Goal: Task Accomplishment & Management: Use online tool/utility

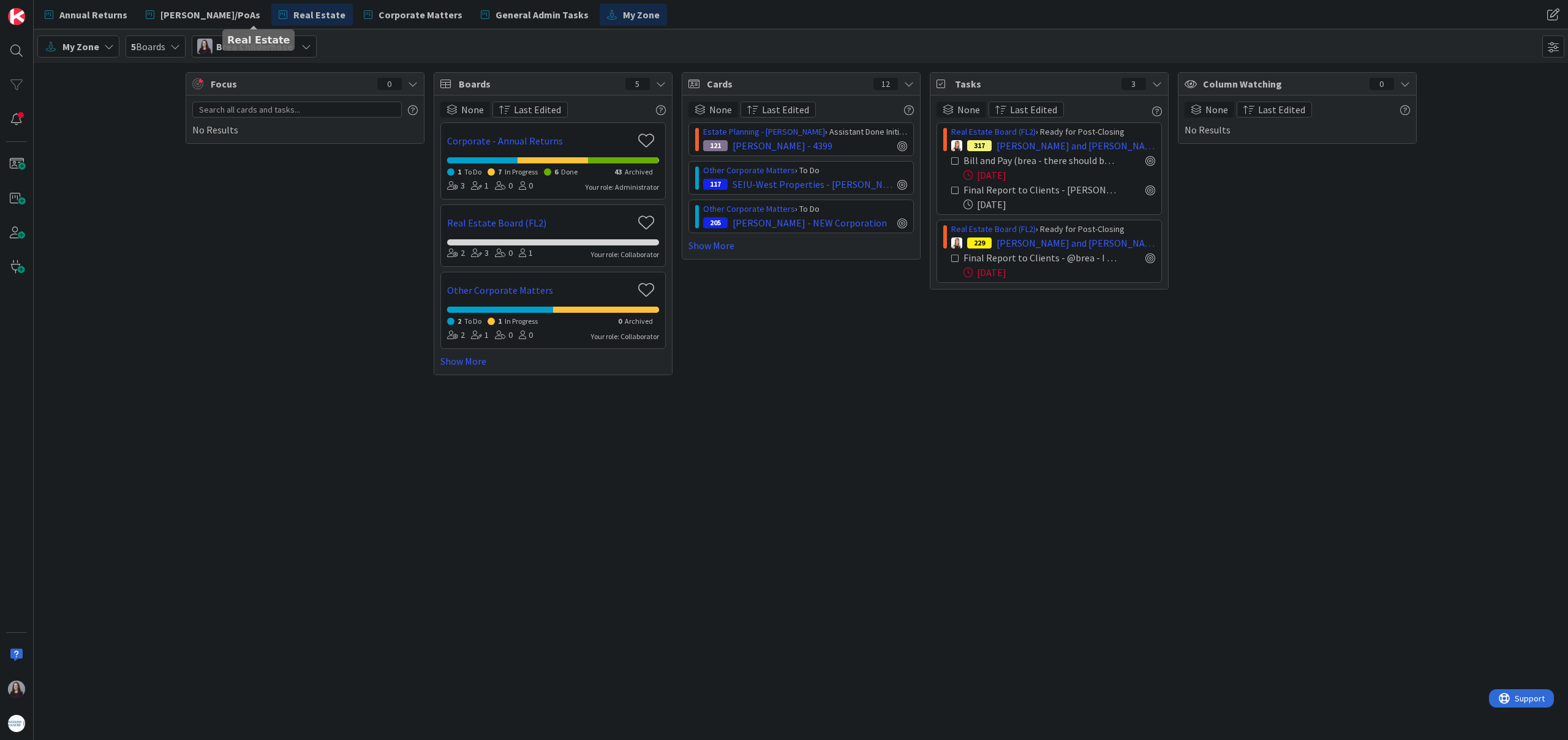
click at [293, 13] on span "Real Estate" at bounding box center [319, 15] width 52 height 15
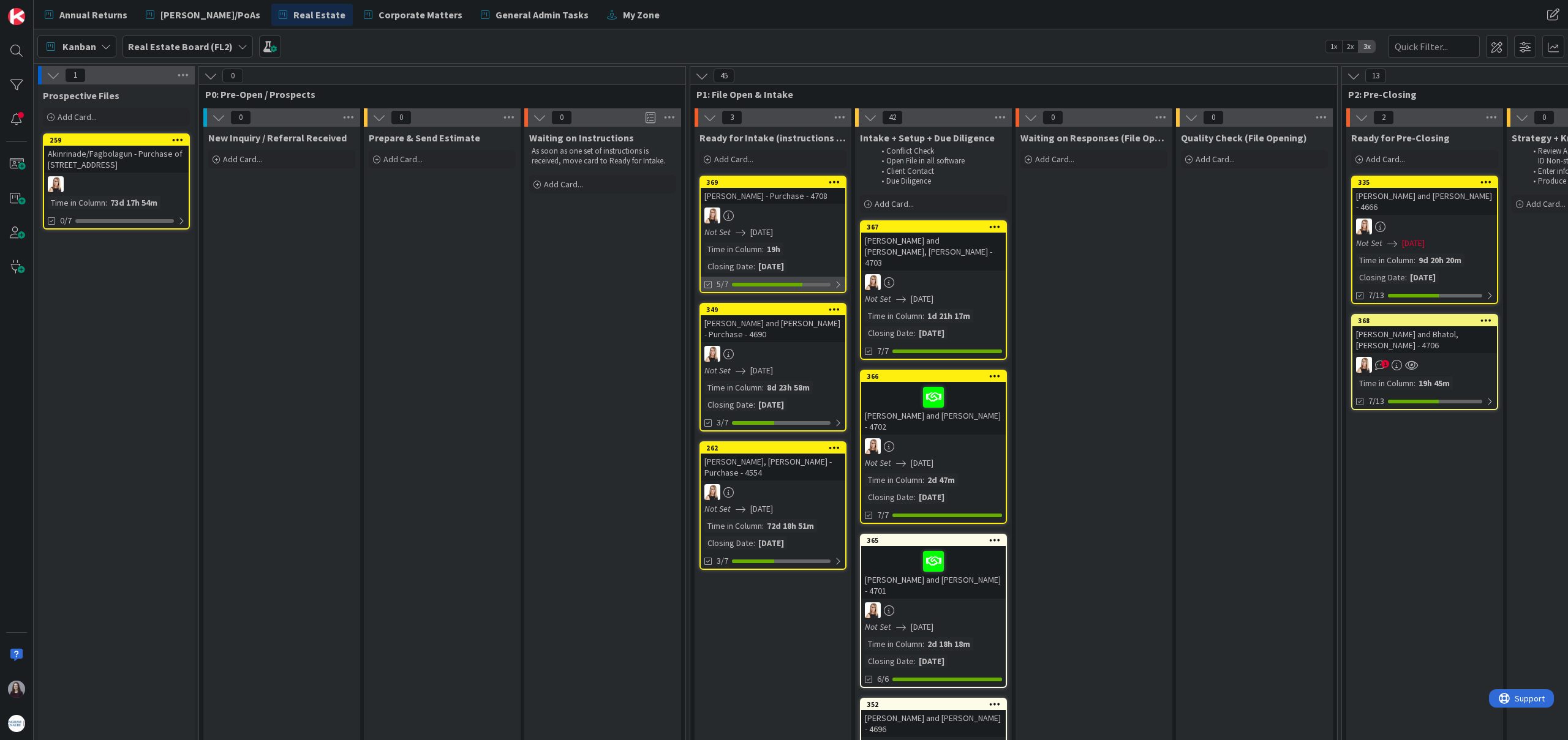
click at [827, 283] on div at bounding box center [781, 284] width 99 height 3
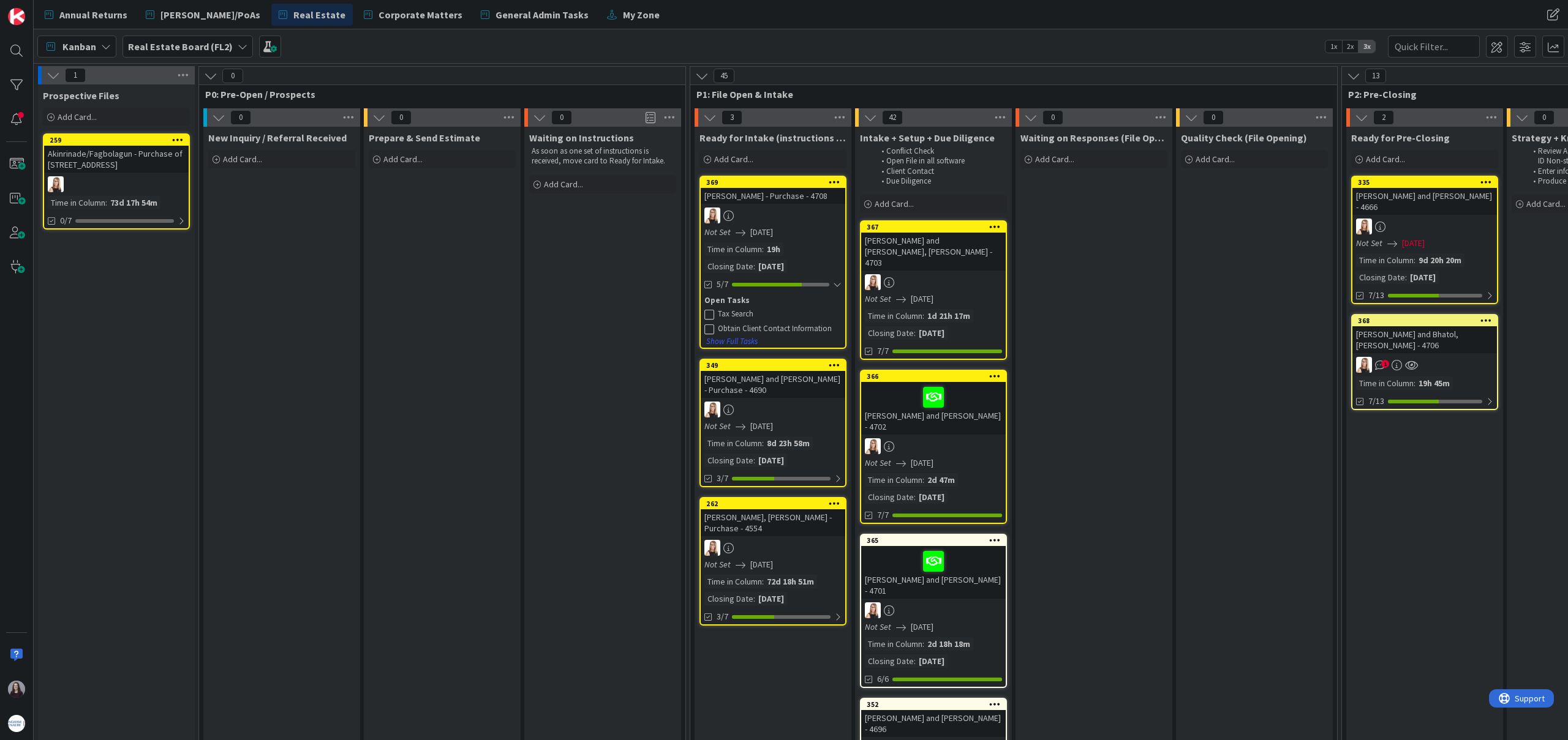
click at [740, 310] on div "Tax Search" at bounding box center [780, 314] width 124 height 10
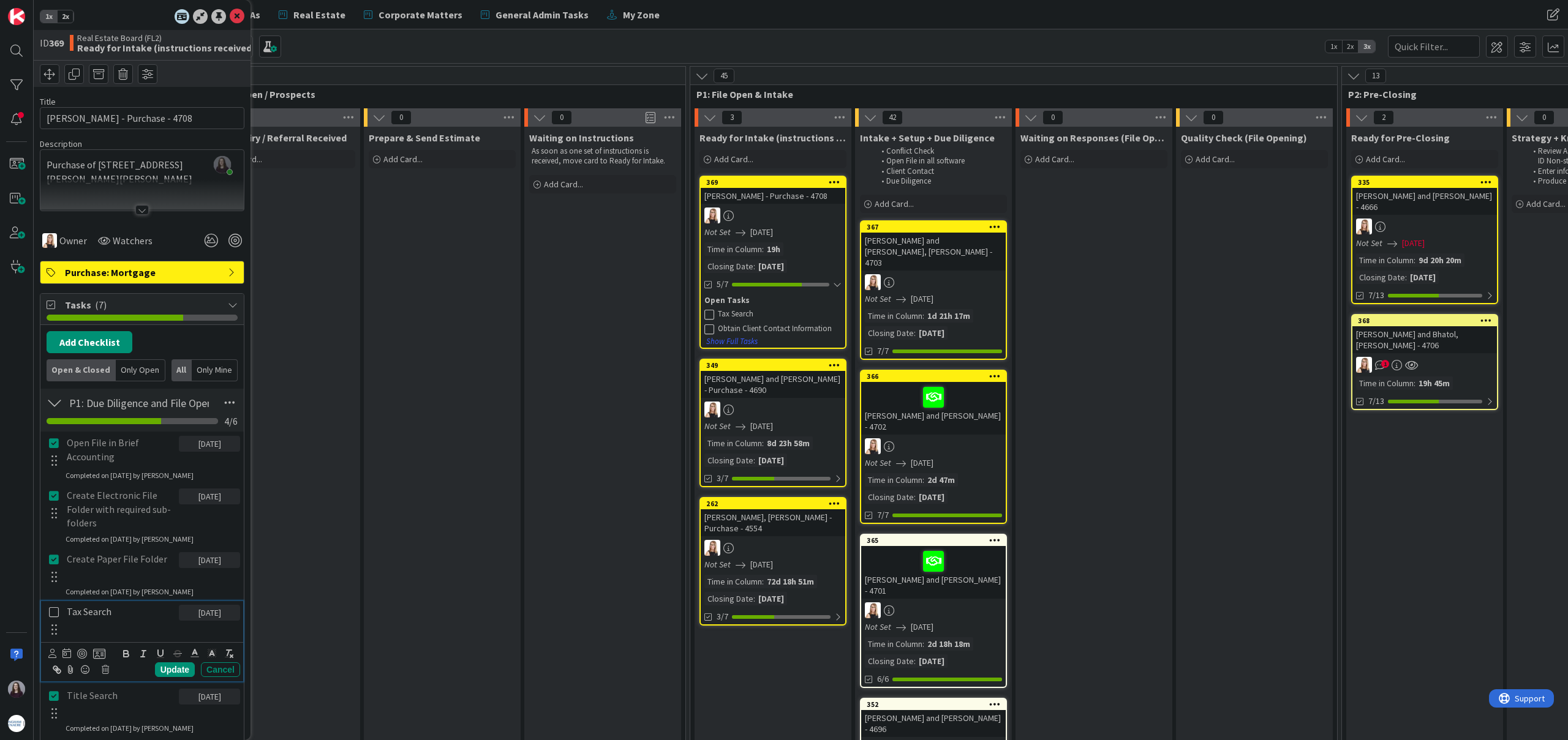
click at [54, 611] on icon at bounding box center [54, 612] width 14 height 11
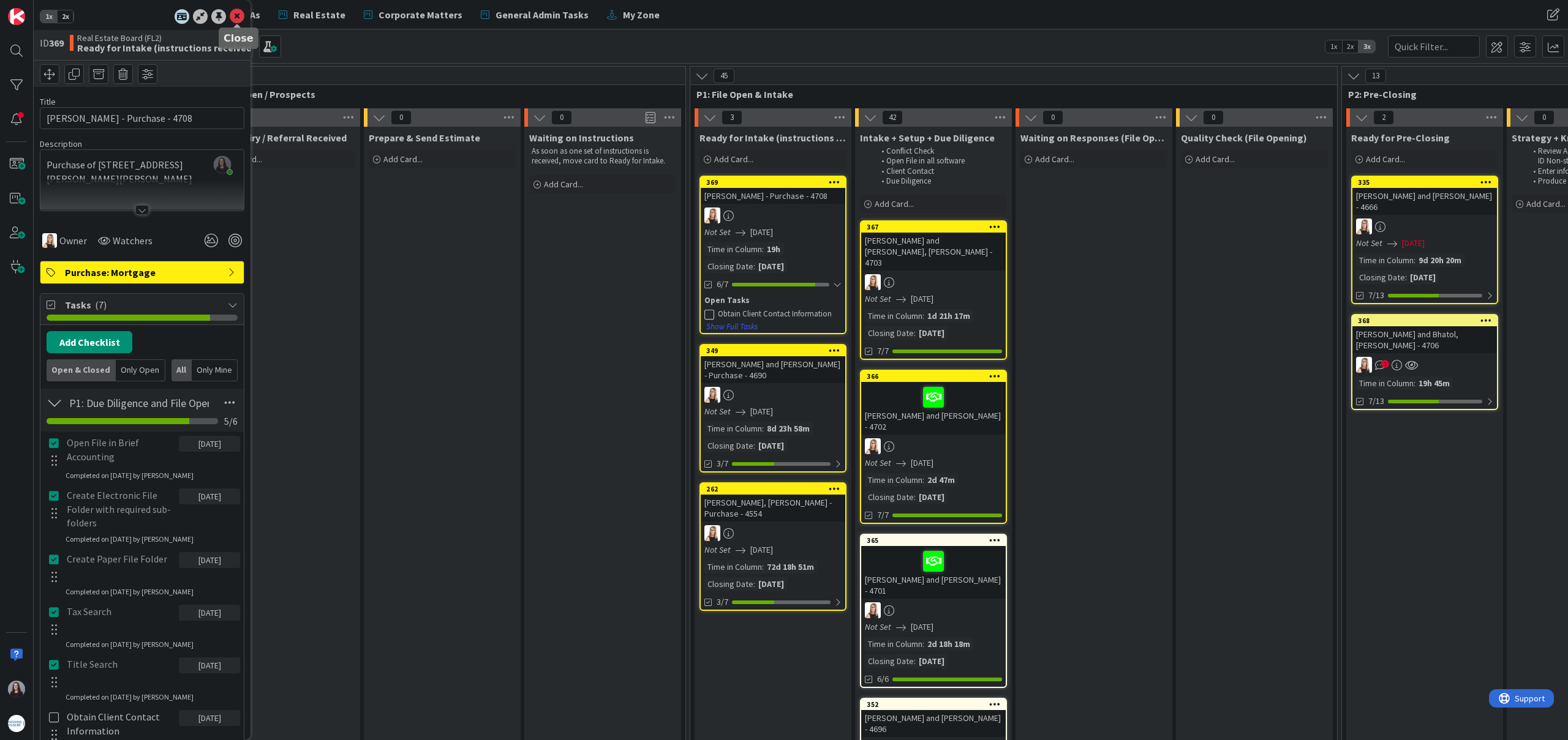
click at [235, 15] on icon at bounding box center [237, 16] width 15 height 15
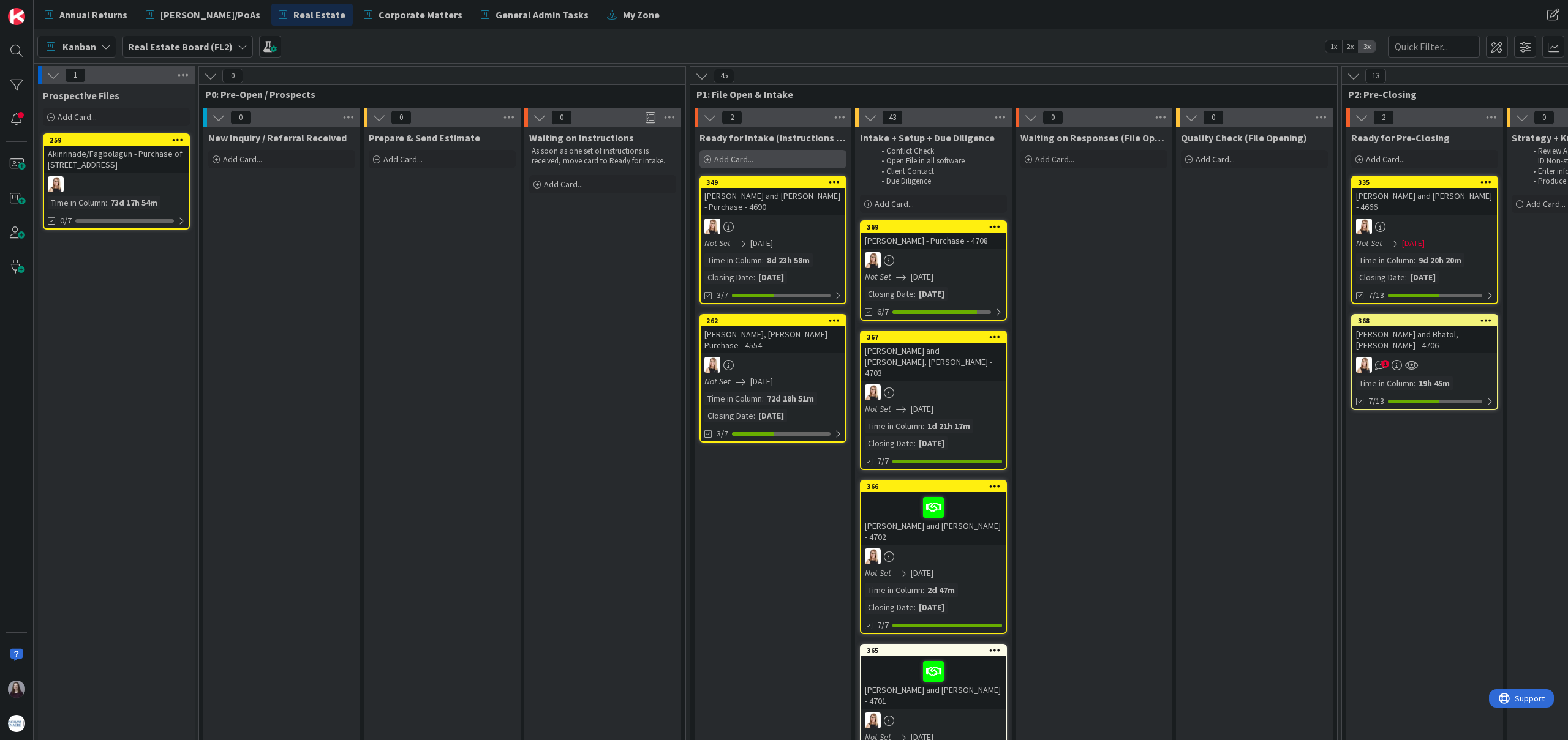
click at [745, 161] on span "Add Card..." at bounding box center [734, 159] width 39 height 11
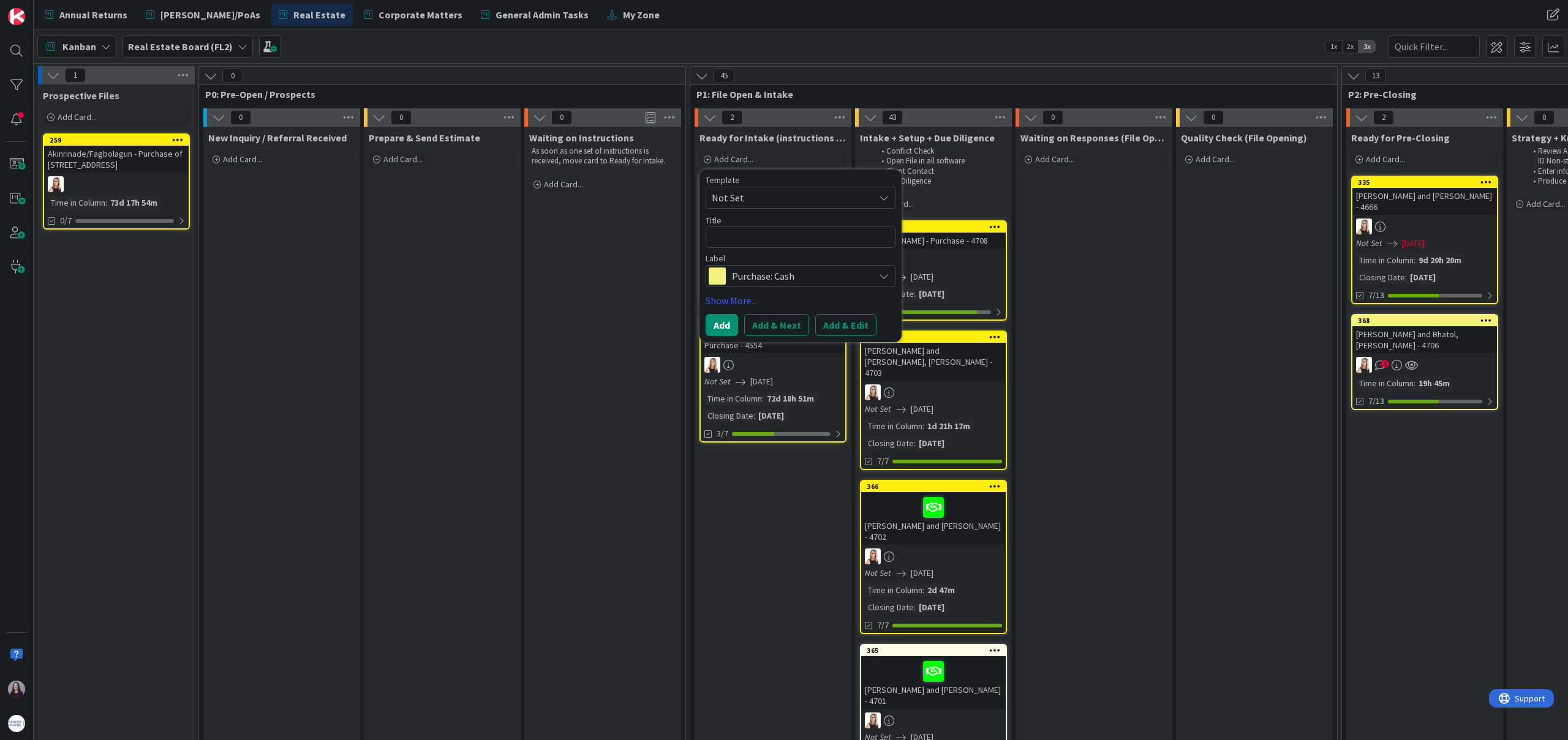
click at [817, 199] on span "Not Set" at bounding box center [788, 197] width 153 height 16
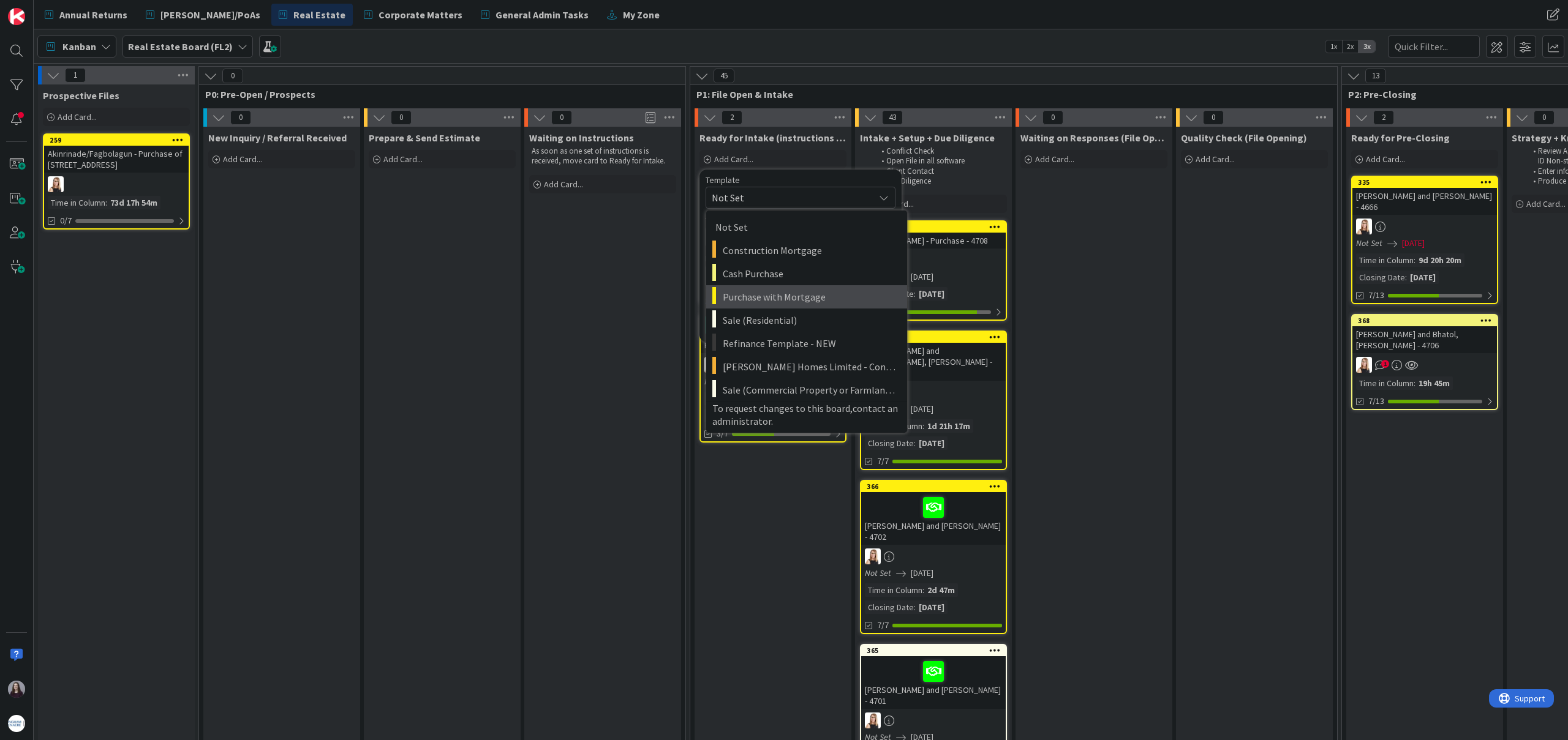
click at [800, 295] on span "Purchase with Mortgage" at bounding box center [810, 297] width 175 height 16
type textarea "x"
type textarea "Purchase with Mortgage"
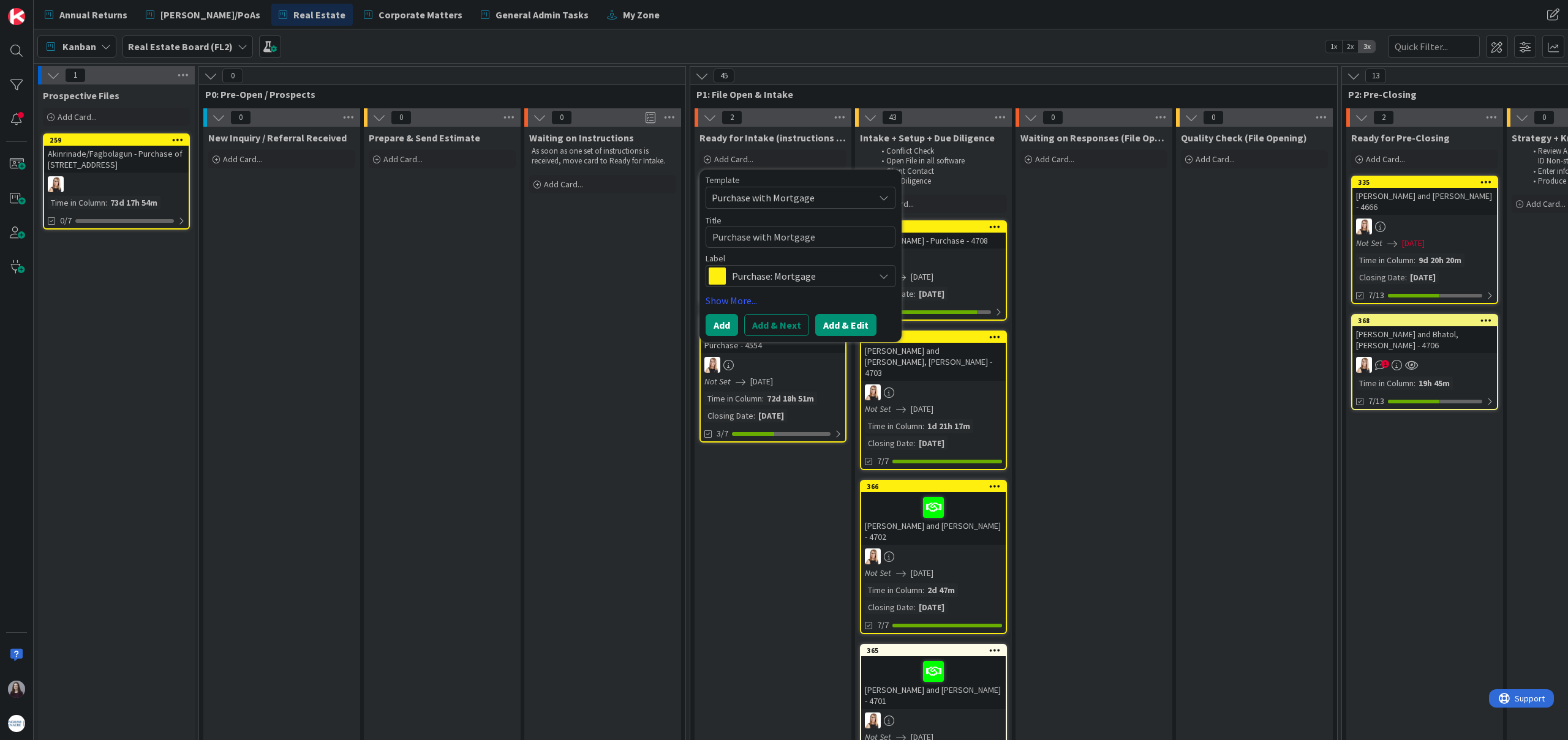
click at [838, 322] on button "Add & Edit" at bounding box center [846, 325] width 61 height 22
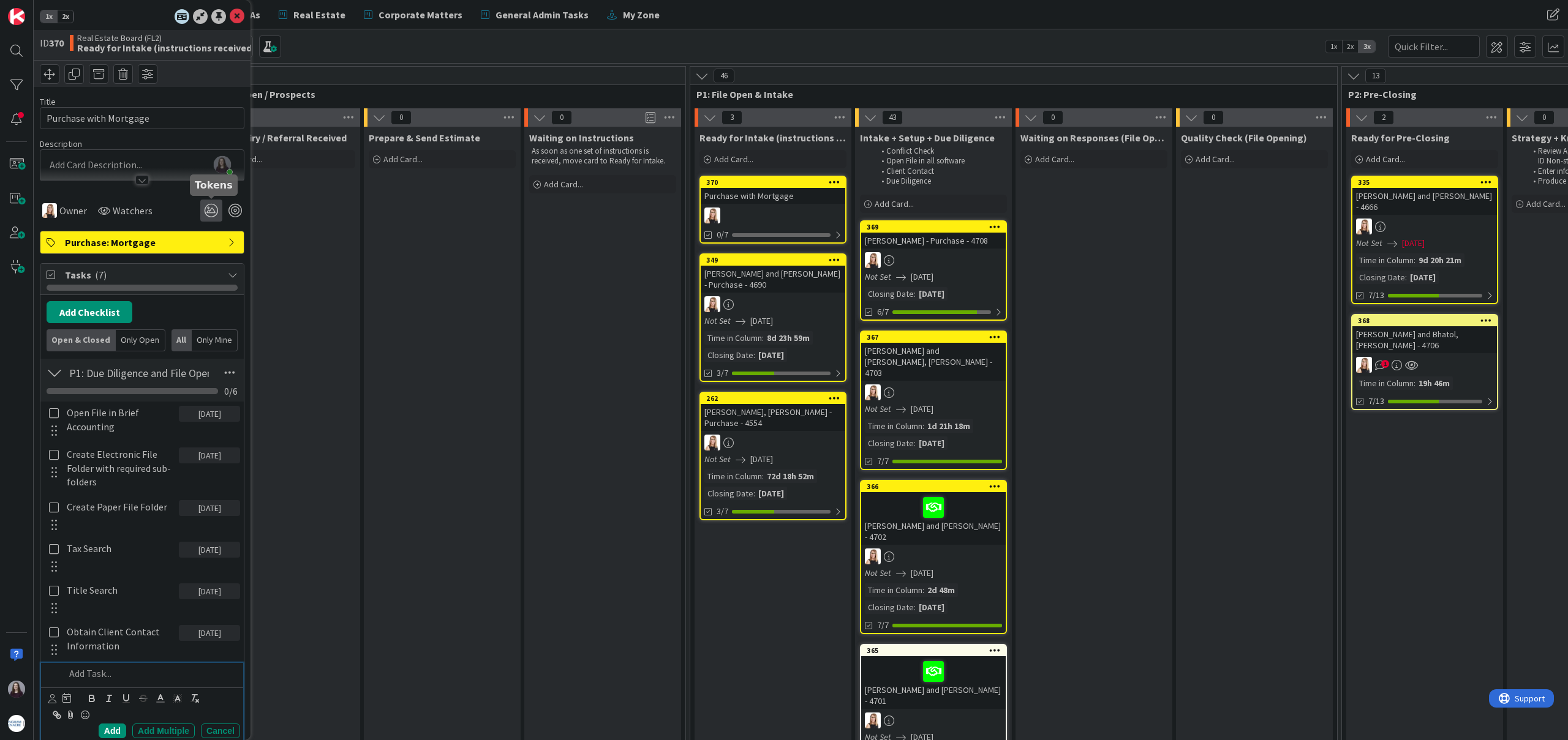
click at [213, 211] on icon at bounding box center [211, 210] width 22 height 22
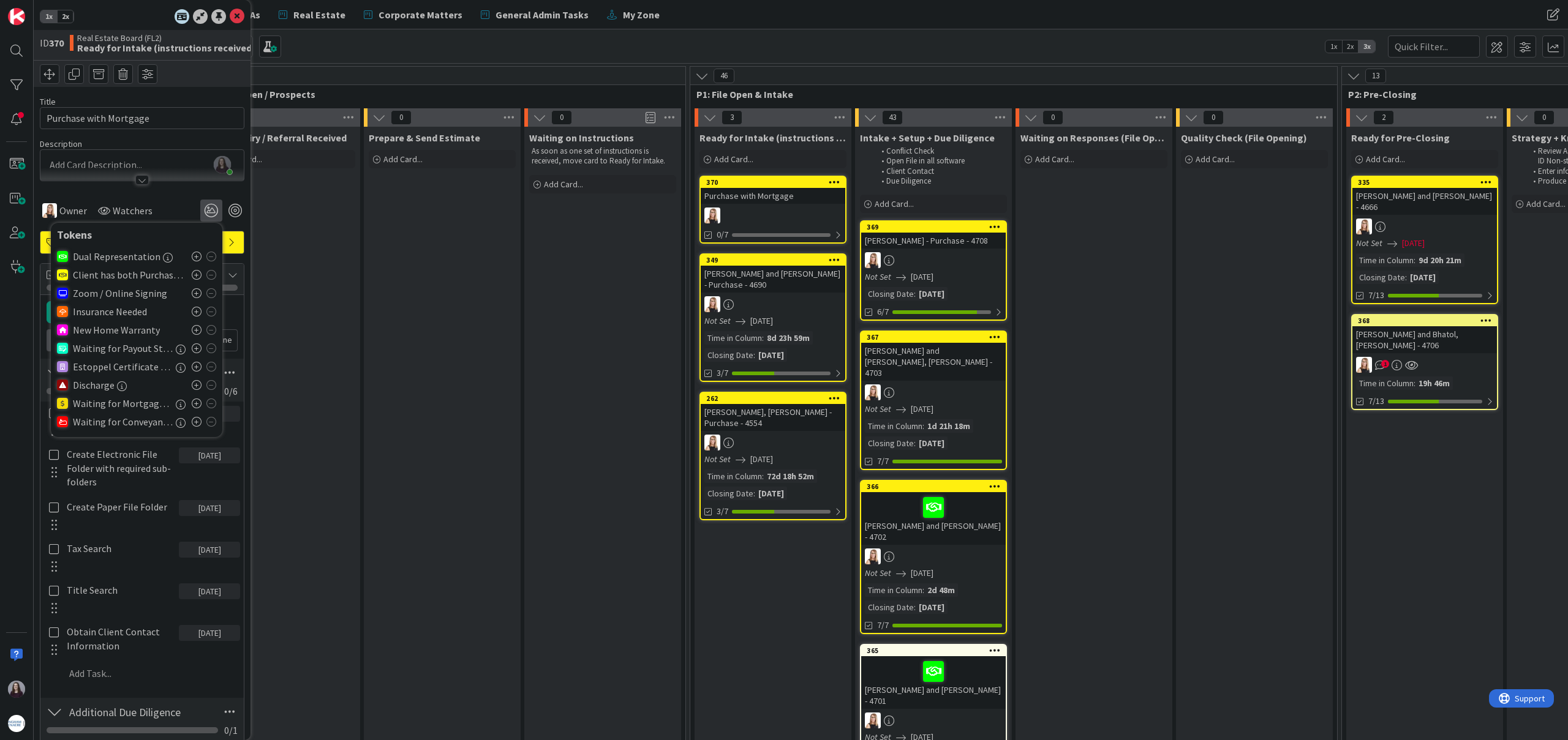
click at [193, 259] on icon at bounding box center [197, 256] width 10 height 10
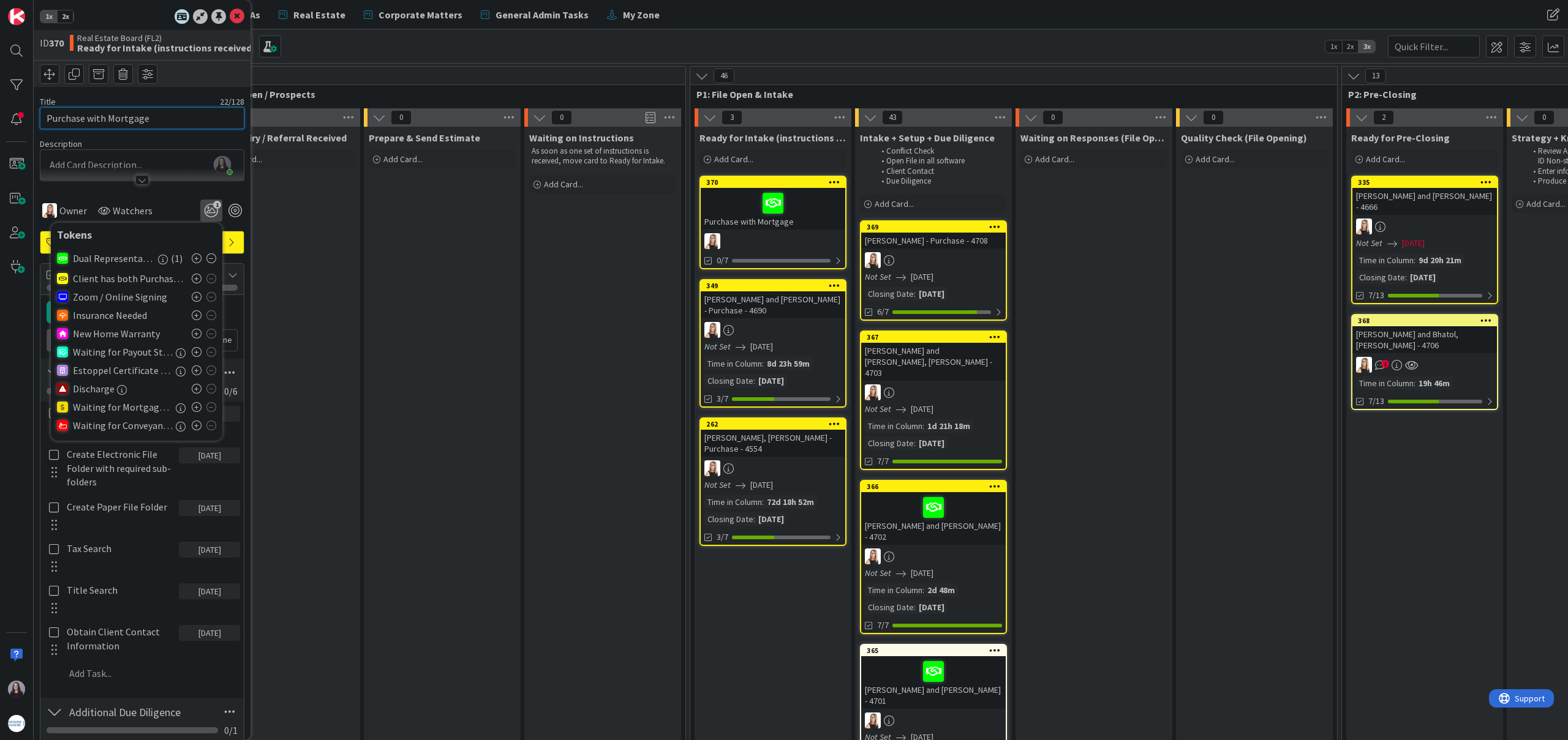
click at [163, 127] on input "Purchase with Mortgage" at bounding box center [142, 118] width 205 height 22
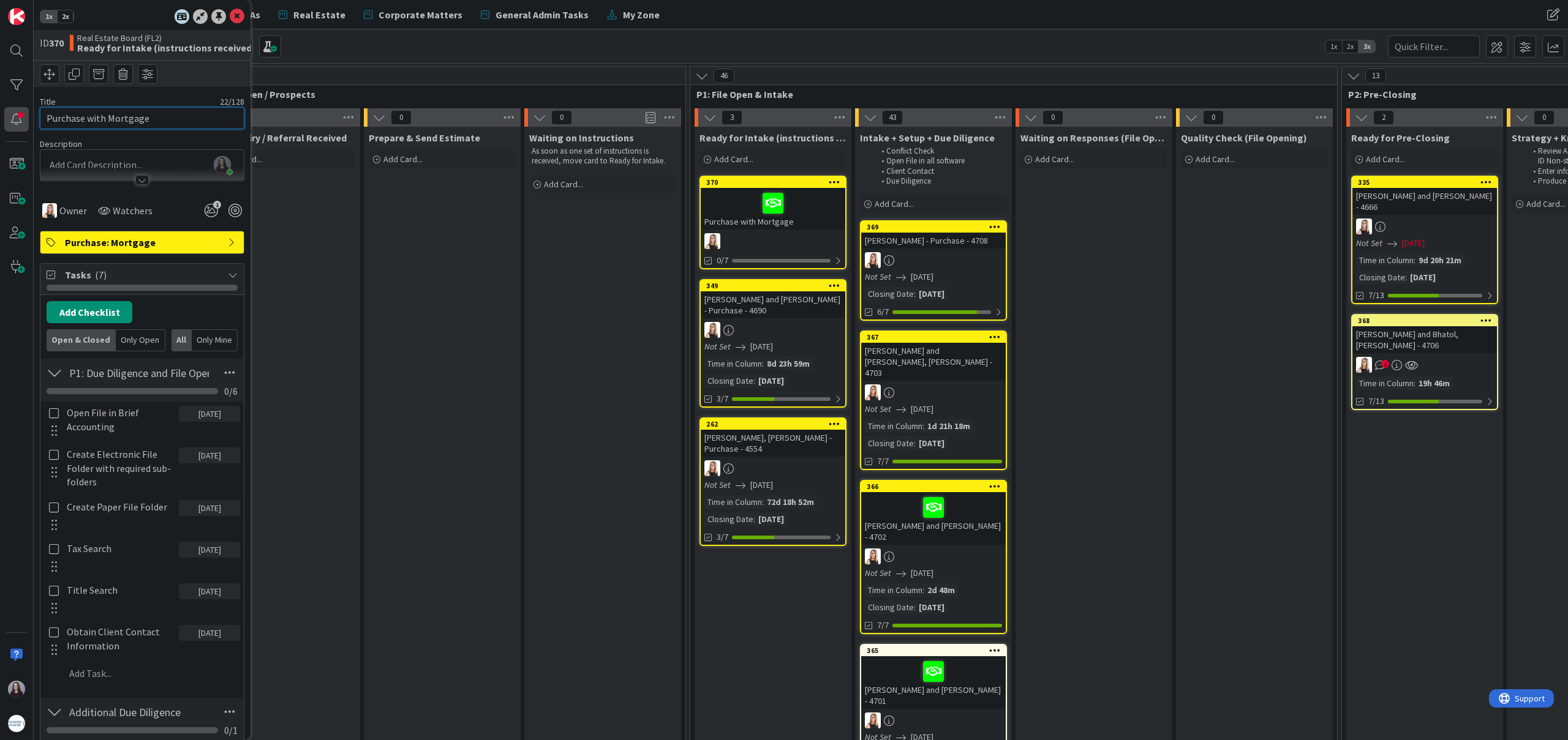
drag, startPoint x: 150, startPoint y: 122, endPoint x: 16, endPoint y: 118, distance: 134.1
click at [17, 117] on div "1x 2x ID 370 Real Estate Board (FL2) Ready for Intake (instructions received) T…" at bounding box center [16, 370] width 33 height 740
type input "[PERSON_NAME] - Purchase - 4711"
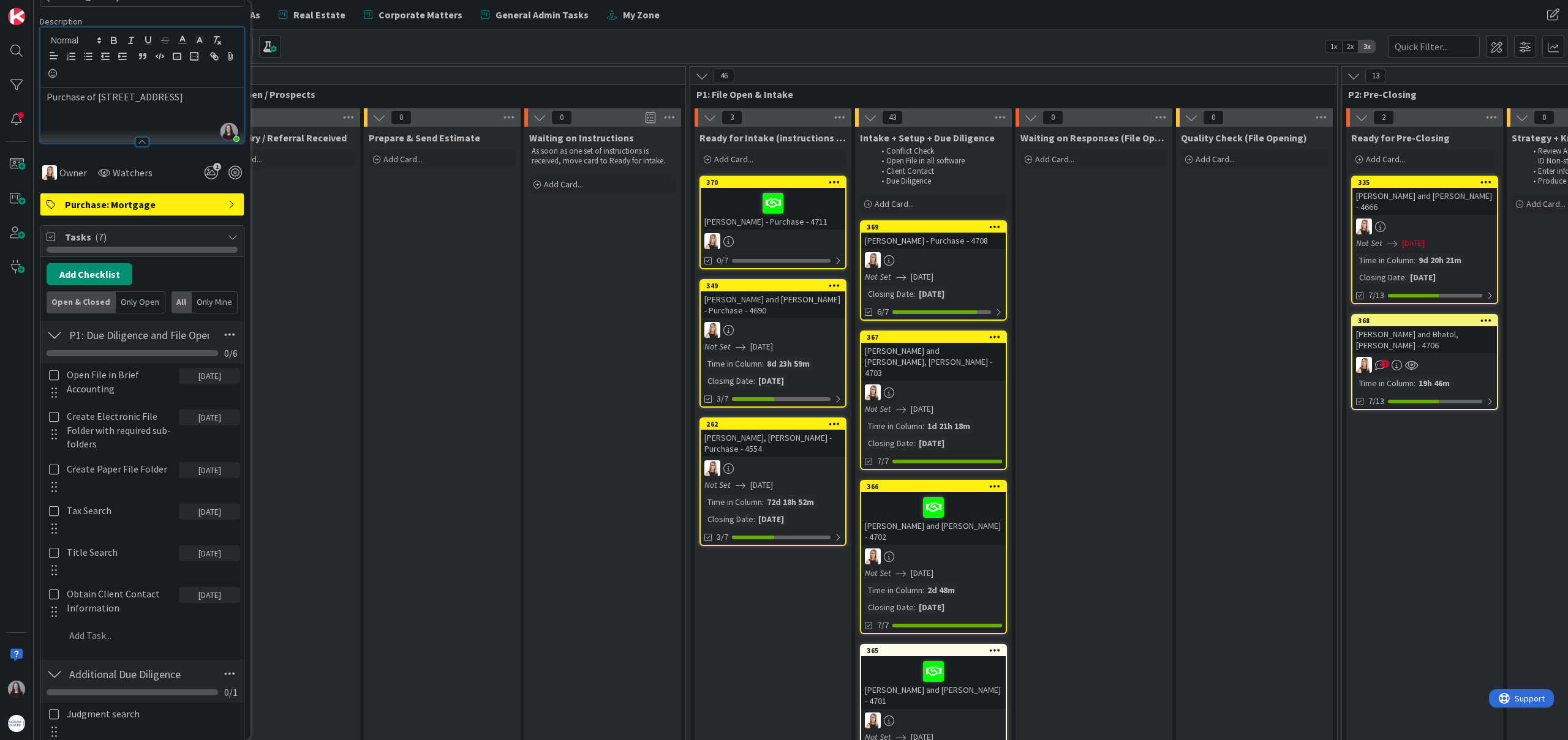
scroll to position [126, 0]
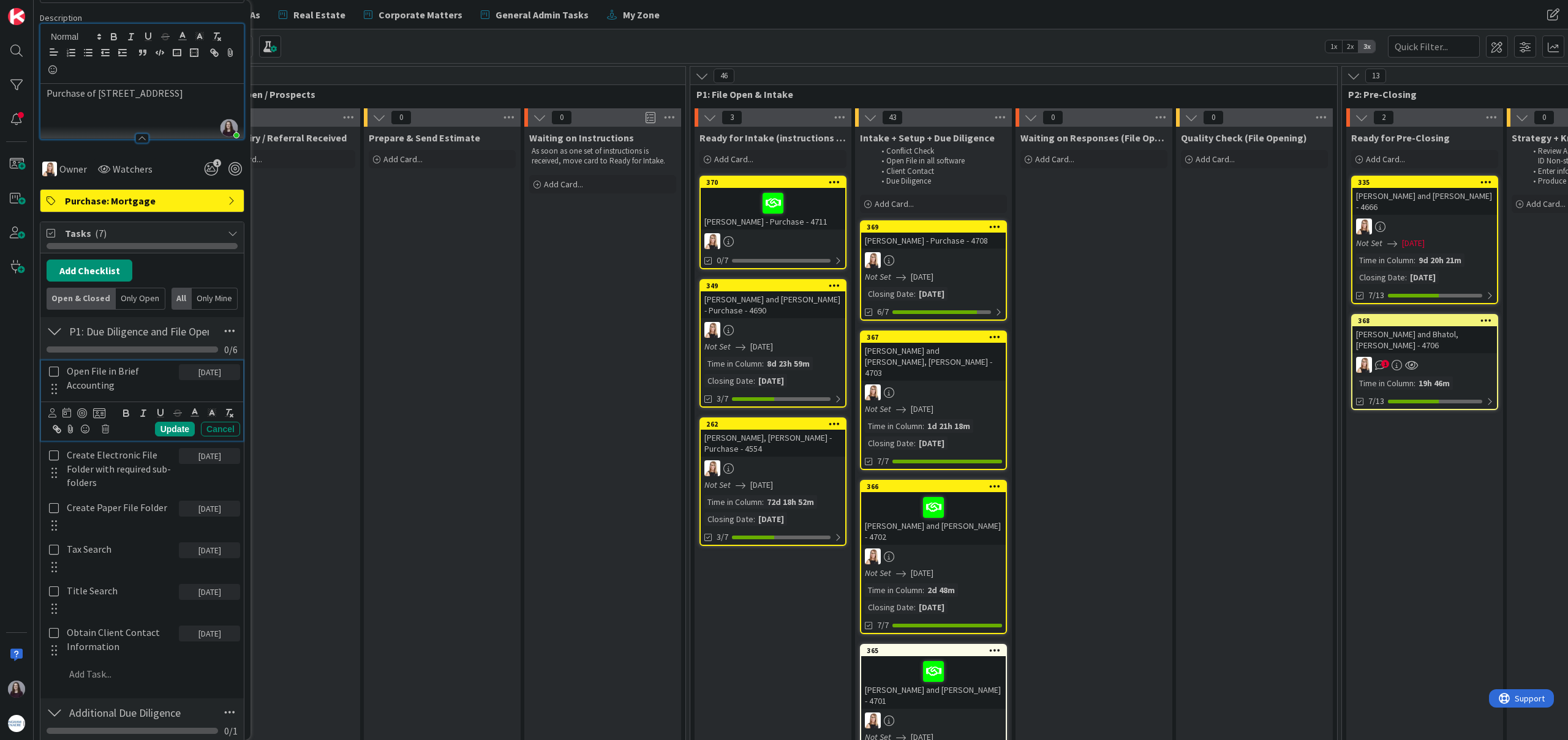
click at [52, 370] on icon at bounding box center [54, 371] width 14 height 11
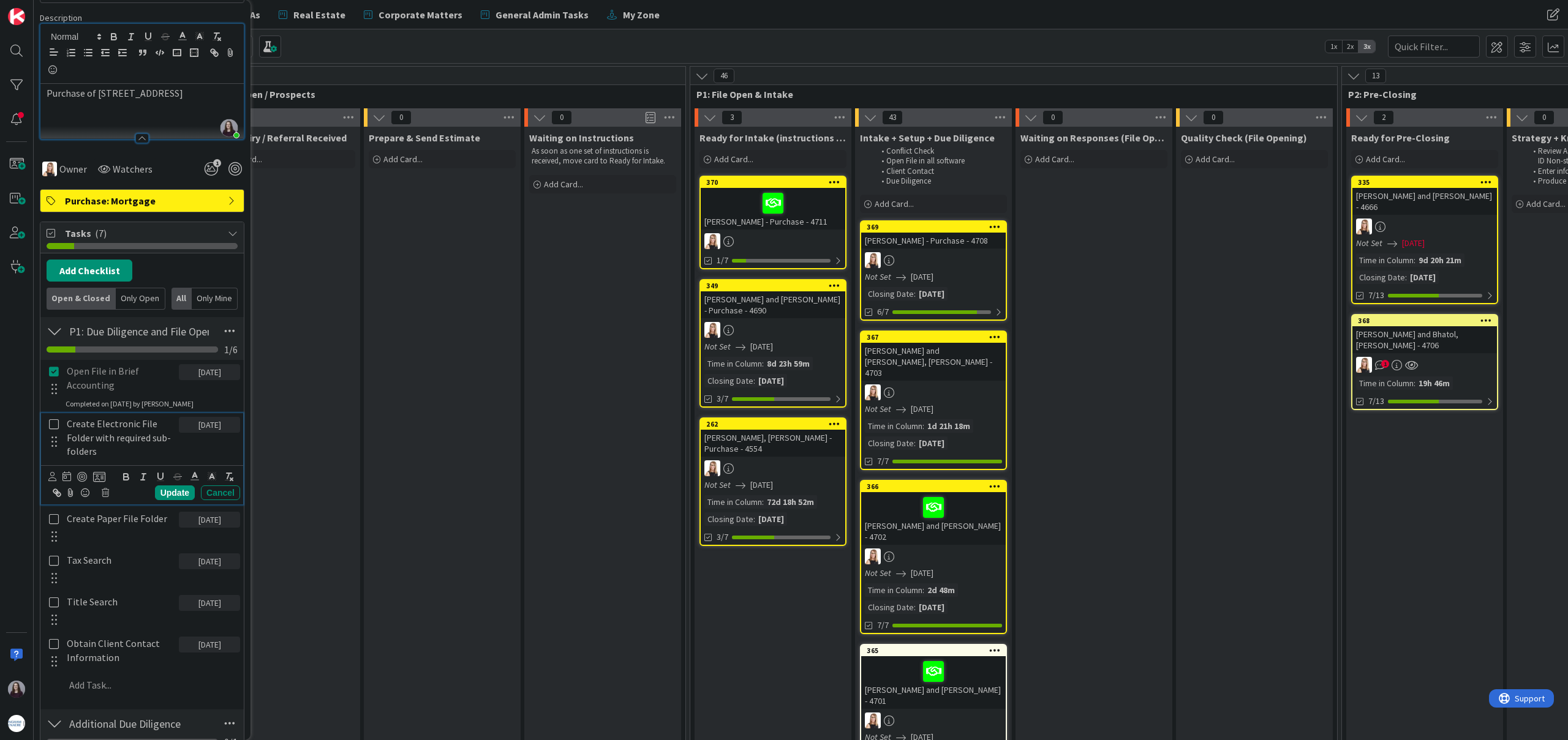
click at [56, 423] on icon at bounding box center [54, 424] width 14 height 11
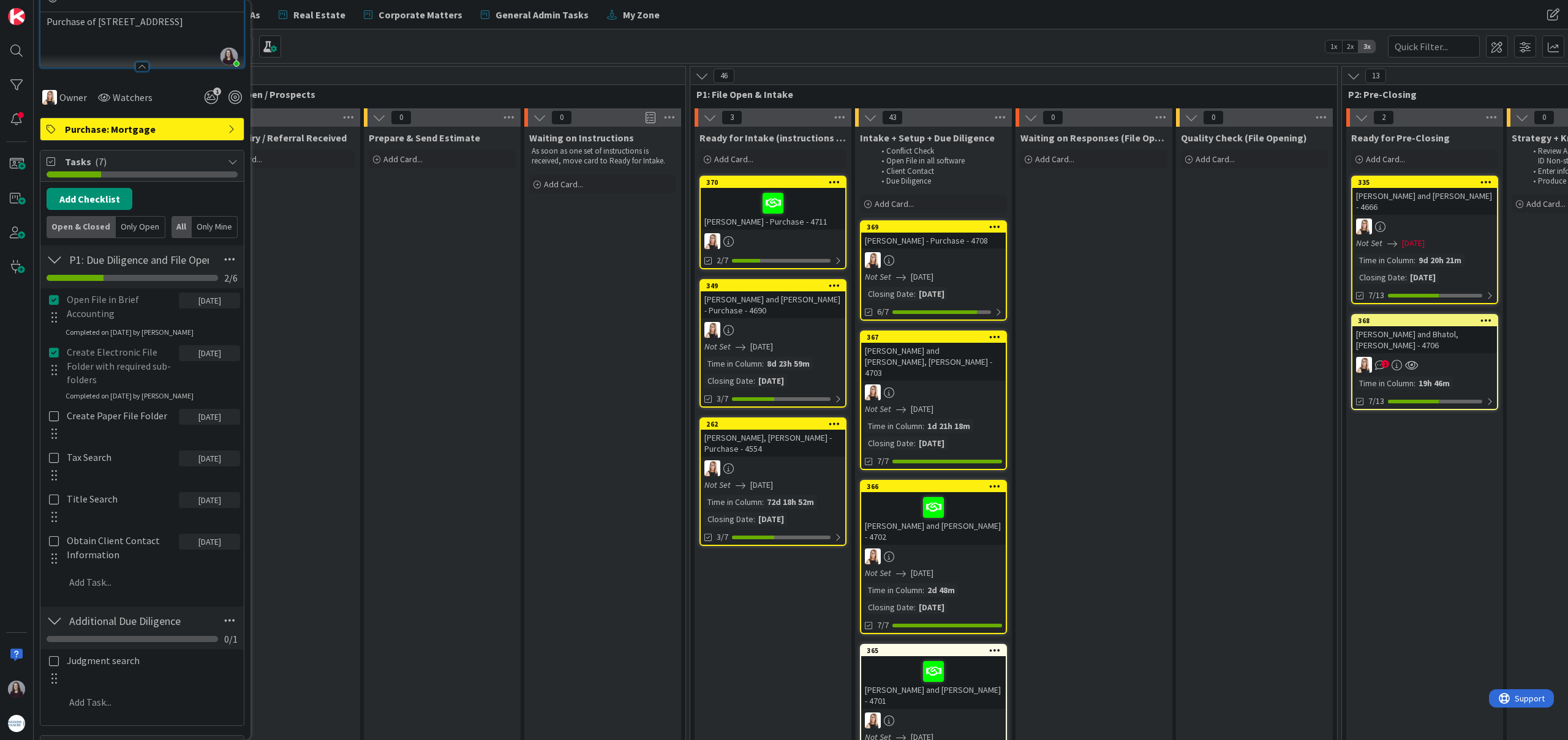
scroll to position [212, 0]
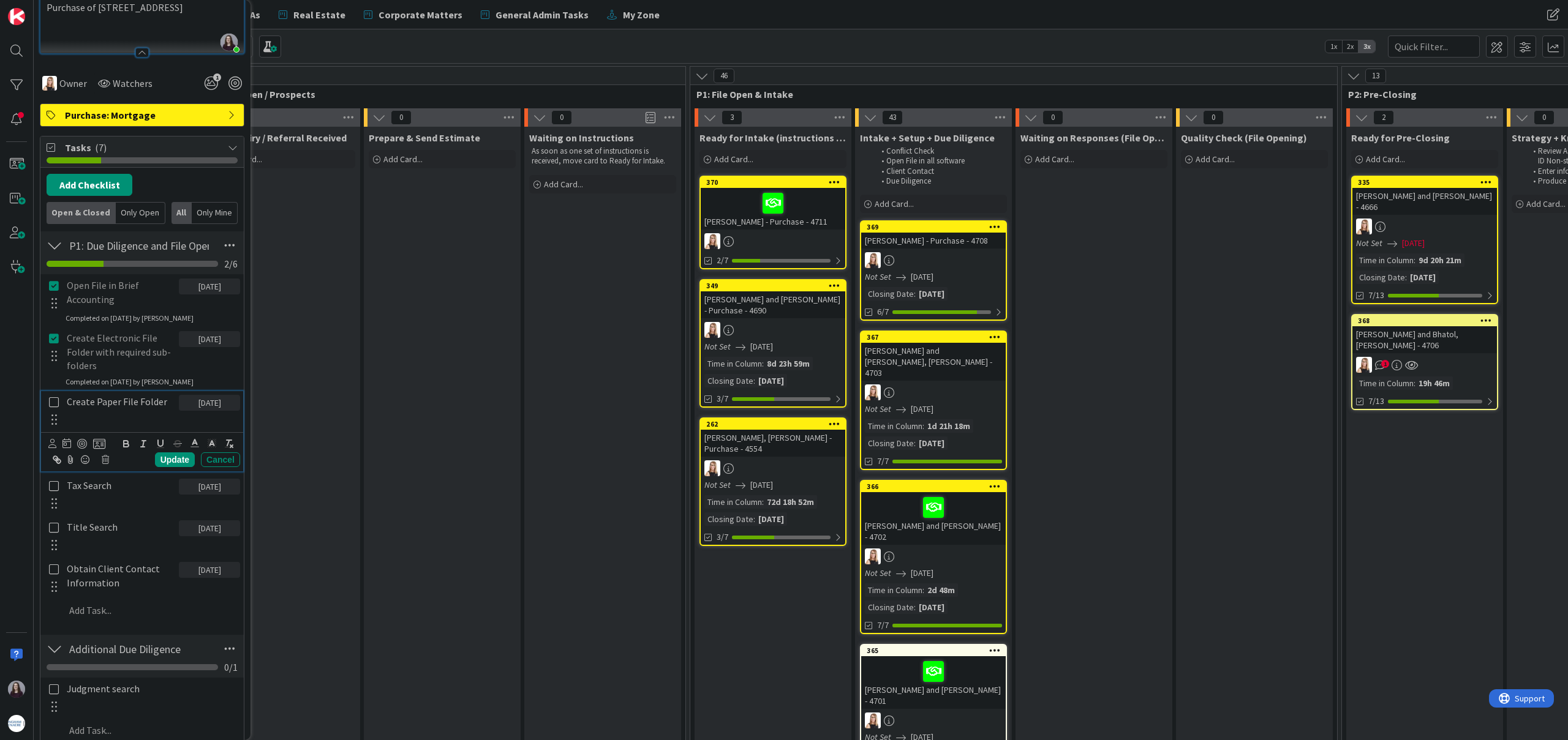
click at [52, 406] on icon at bounding box center [54, 402] width 14 height 11
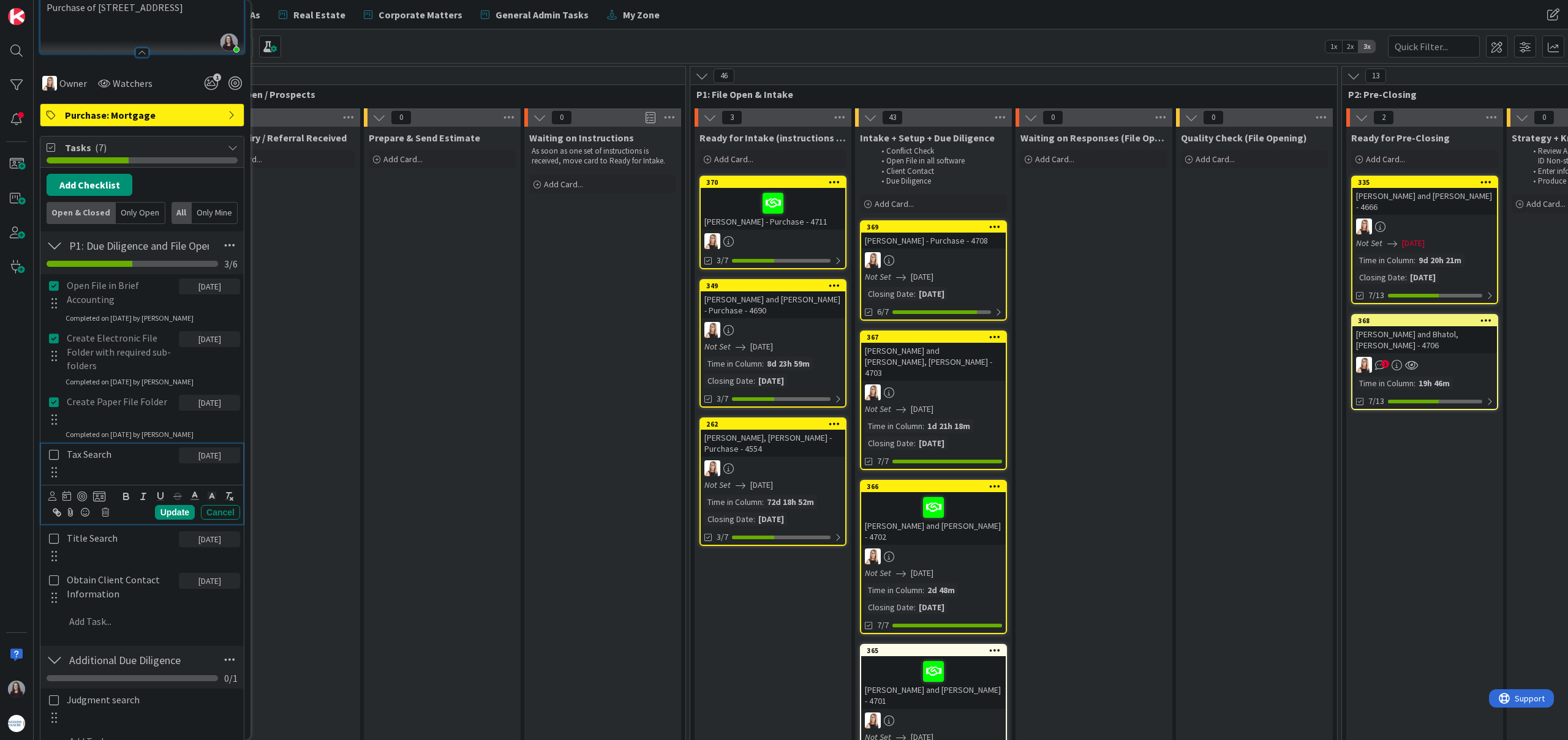
click at [52, 454] on icon at bounding box center [54, 454] width 14 height 11
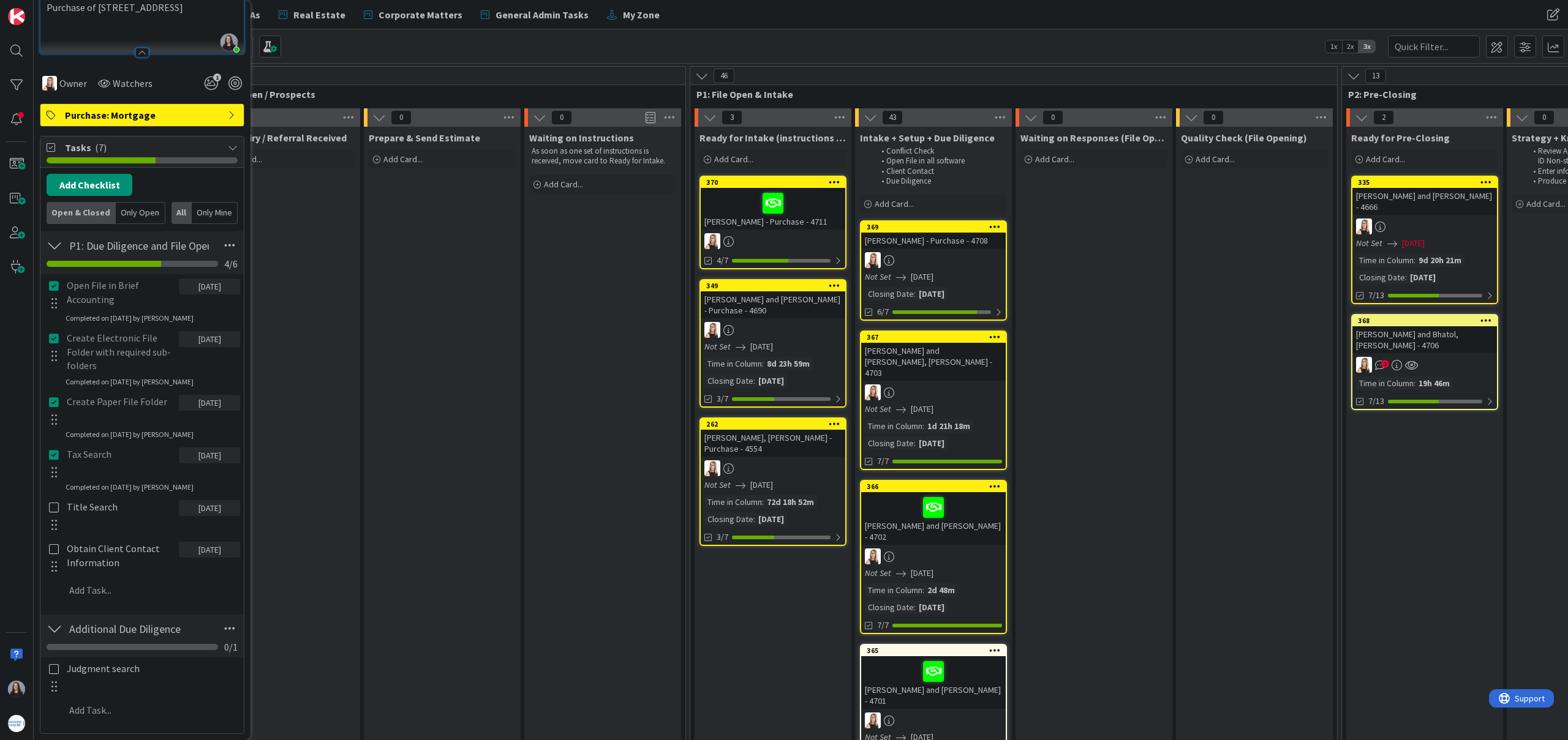
click at [56, 513] on div at bounding box center [53, 516] width 16 height 38
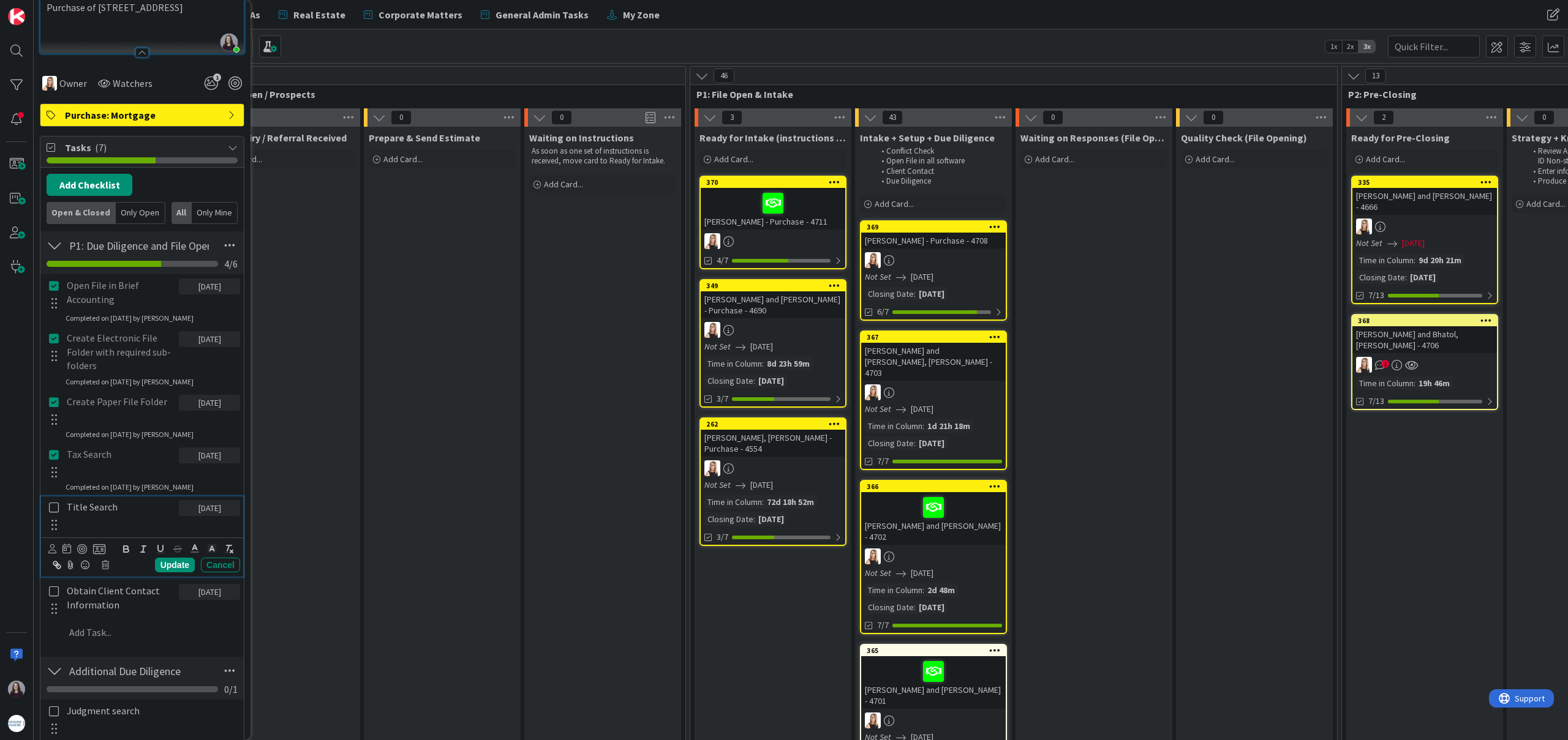
click at [55, 504] on icon at bounding box center [54, 507] width 14 height 11
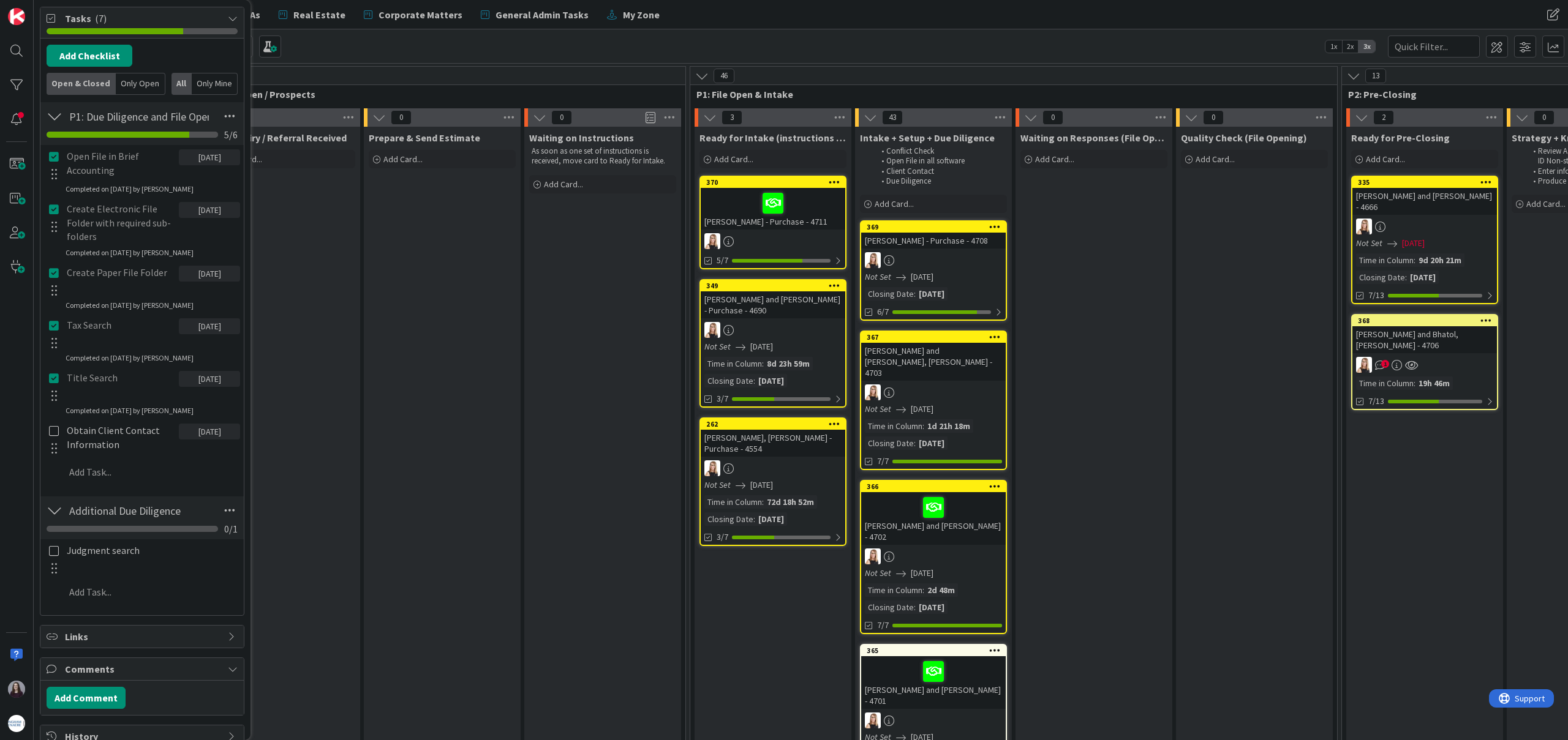
scroll to position [357, 0]
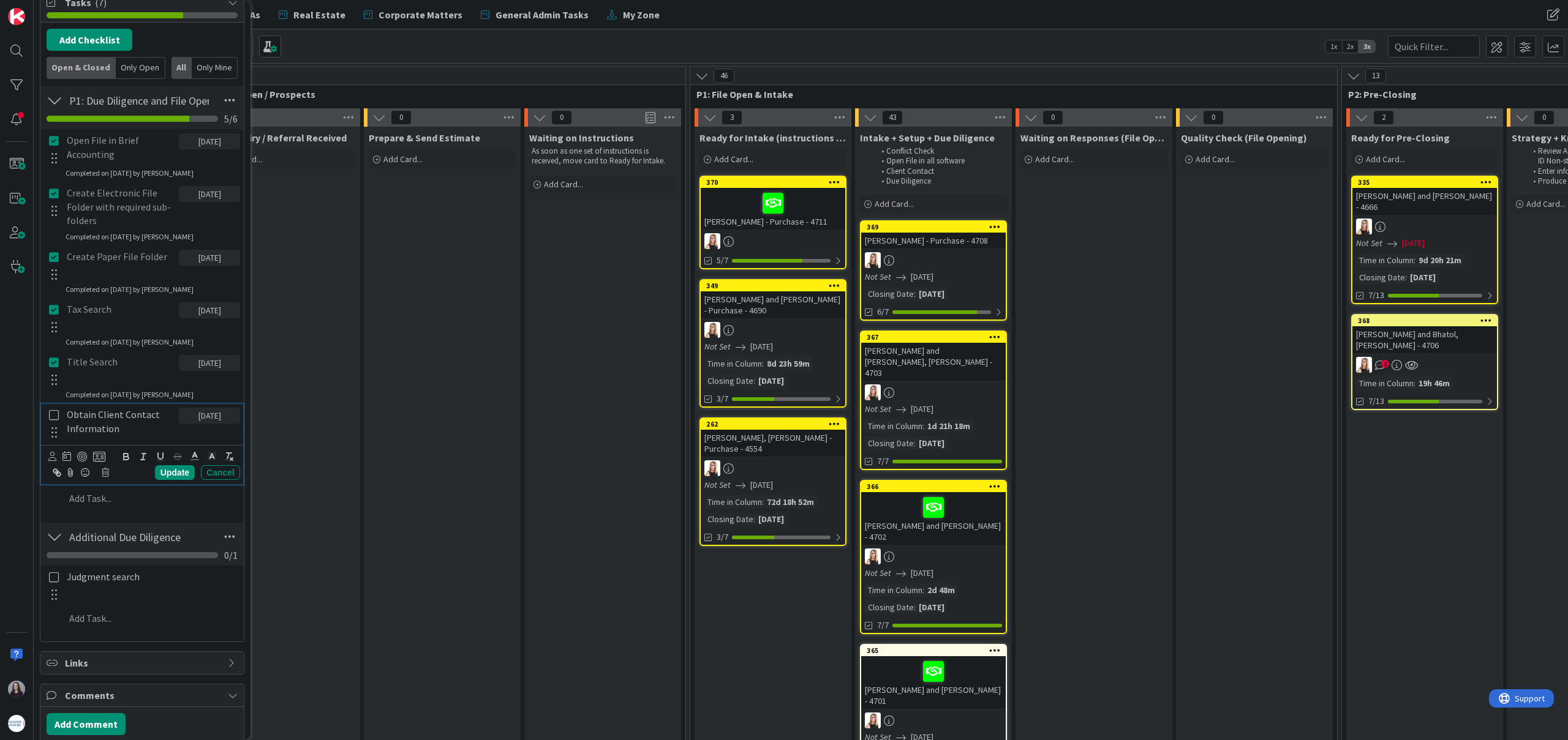
click at [56, 415] on icon at bounding box center [54, 415] width 14 height 11
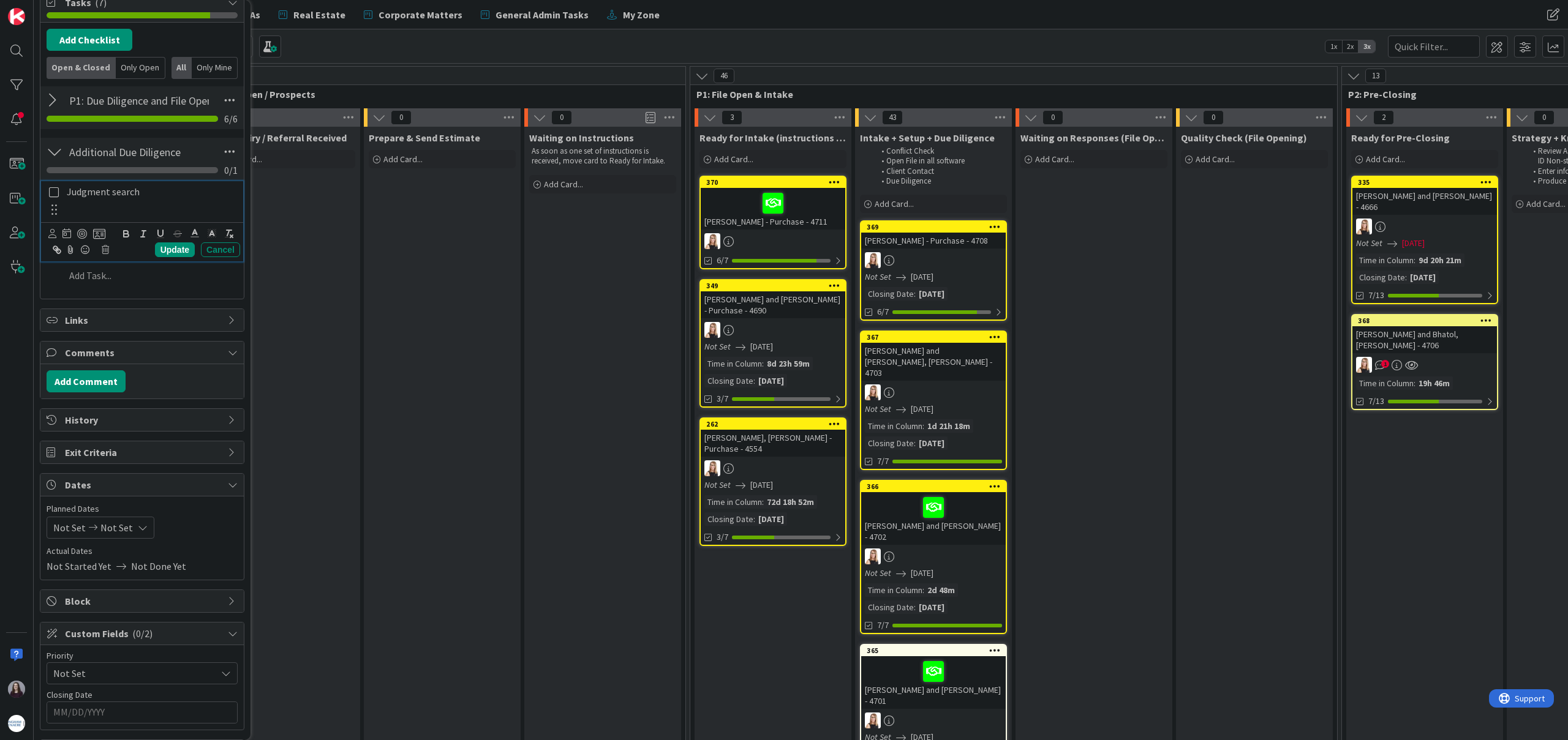
click at [52, 197] on icon at bounding box center [54, 192] width 14 height 11
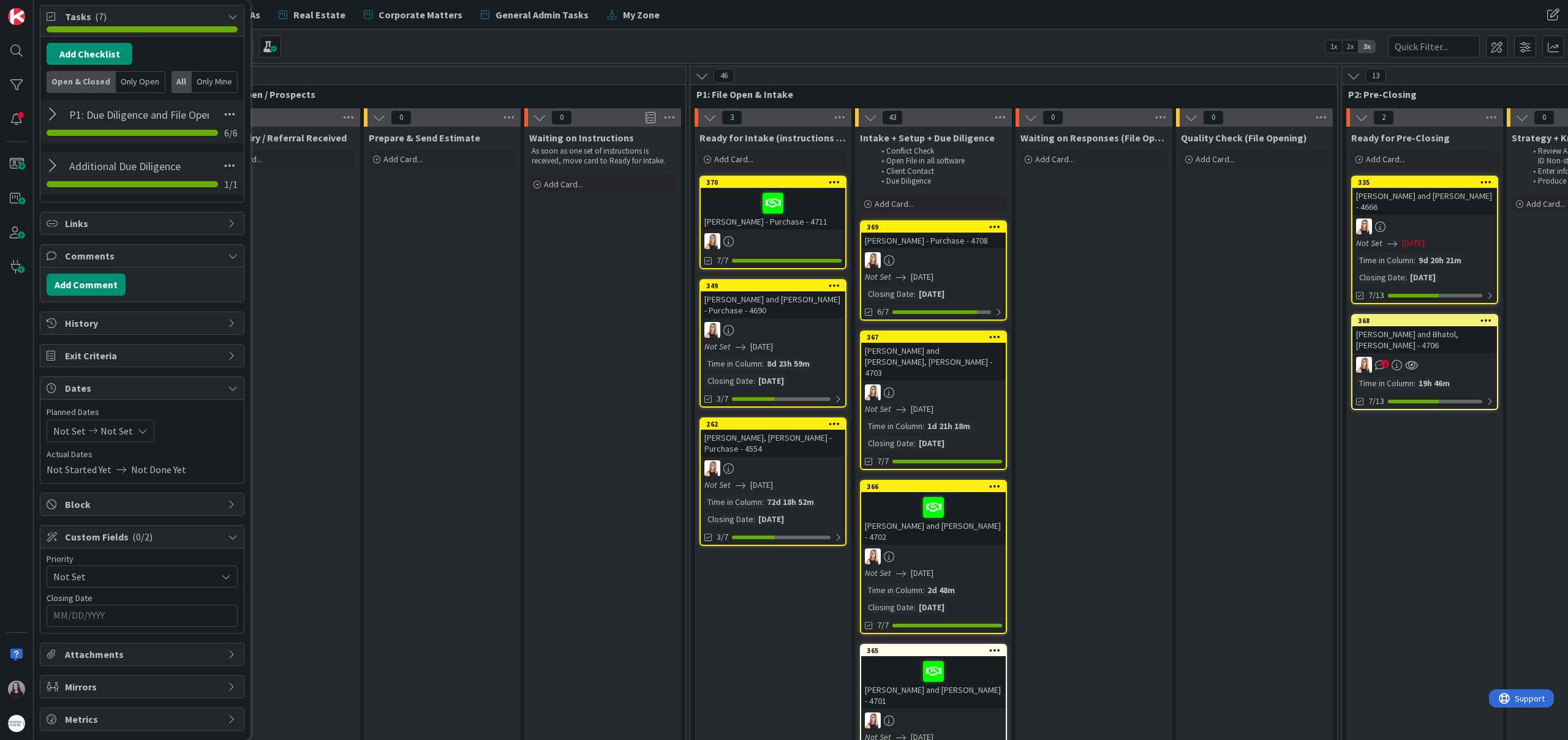
scroll to position [343, 0]
click at [137, 431] on icon at bounding box center [142, 431] width 10 height 10
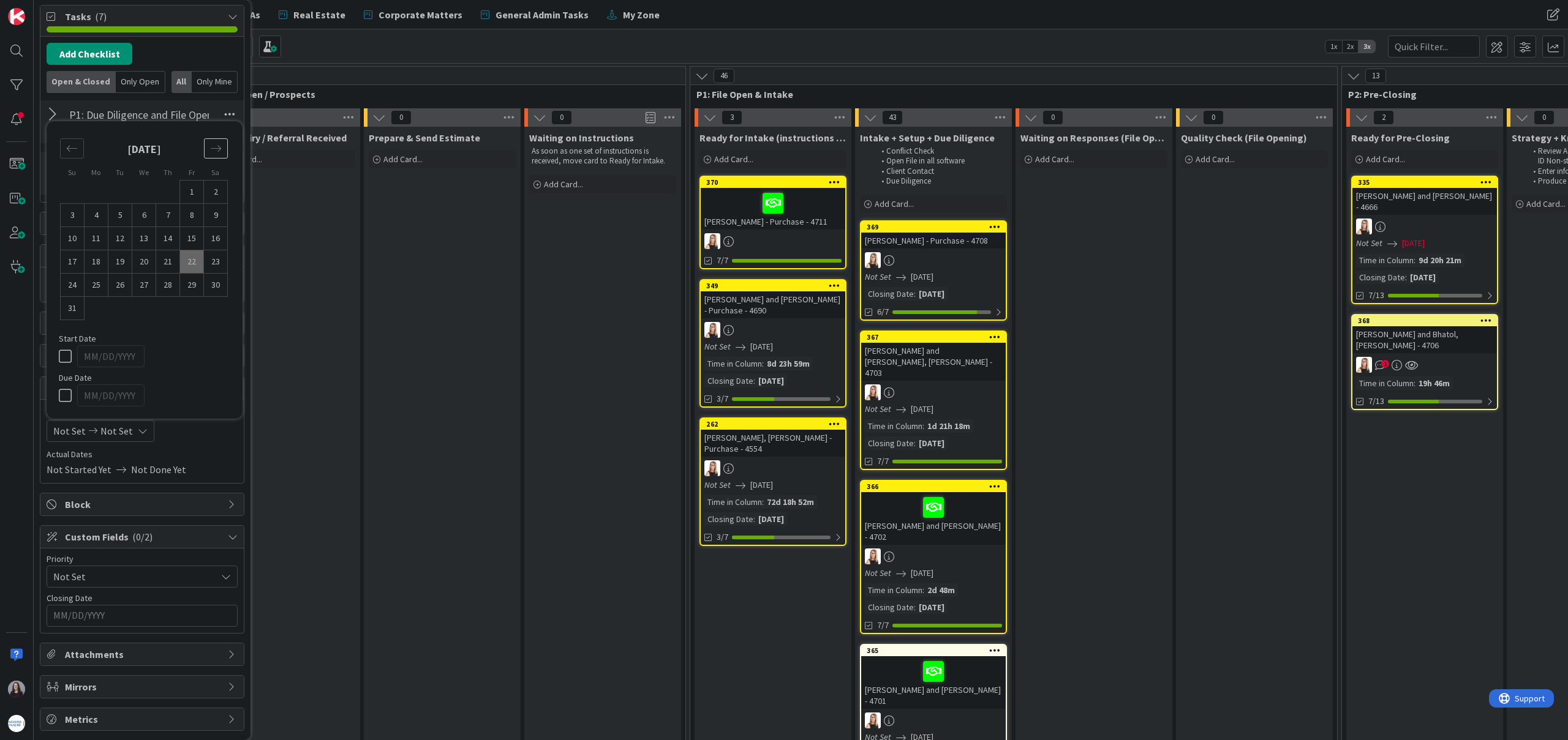
click at [219, 148] on icon "Move forward to switch to the next month." at bounding box center [216, 148] width 12 height 12
click at [146, 212] on td "3" at bounding box center [144, 216] width 24 height 23
type input "[DATE]"
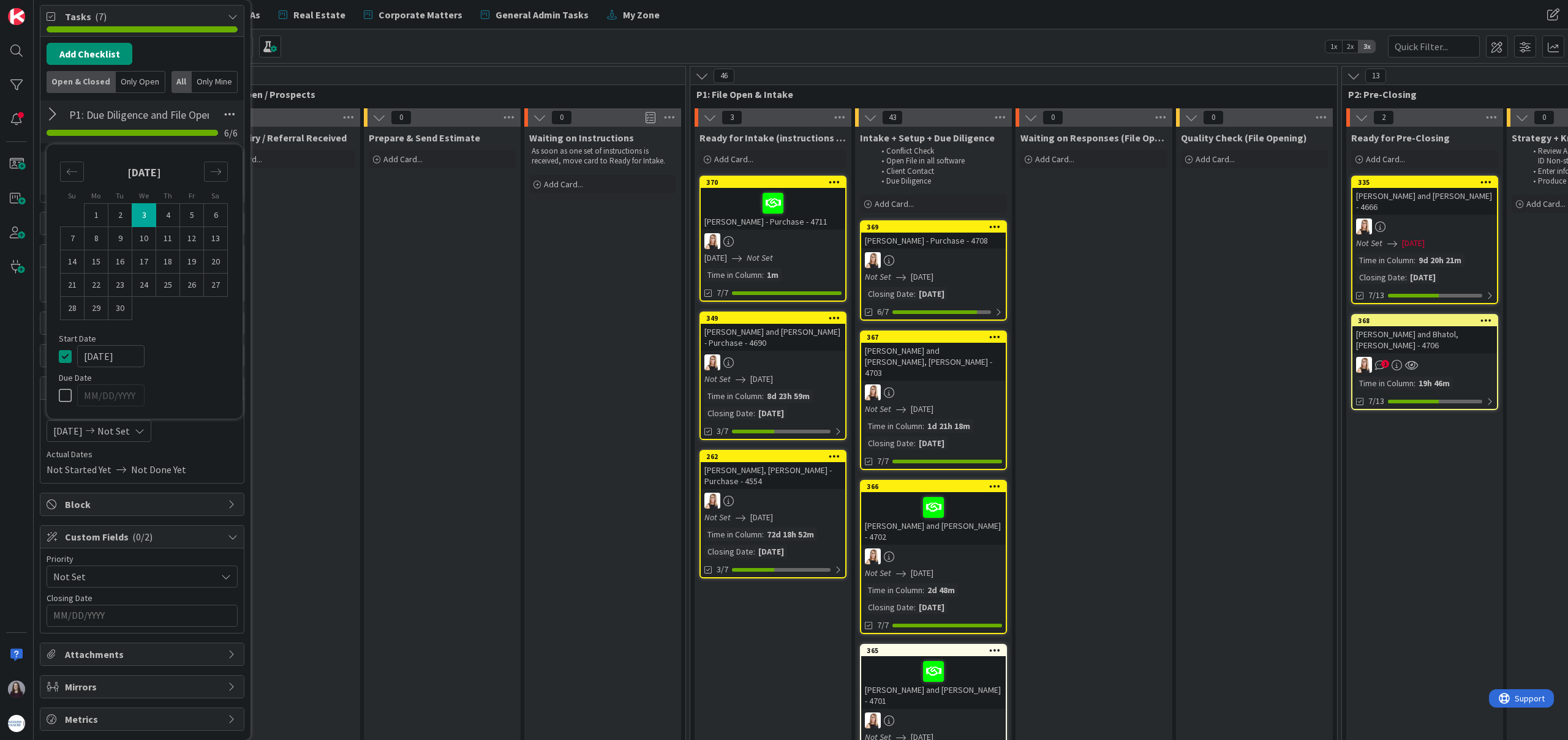
click at [65, 356] on icon at bounding box center [67, 356] width 18 height 15
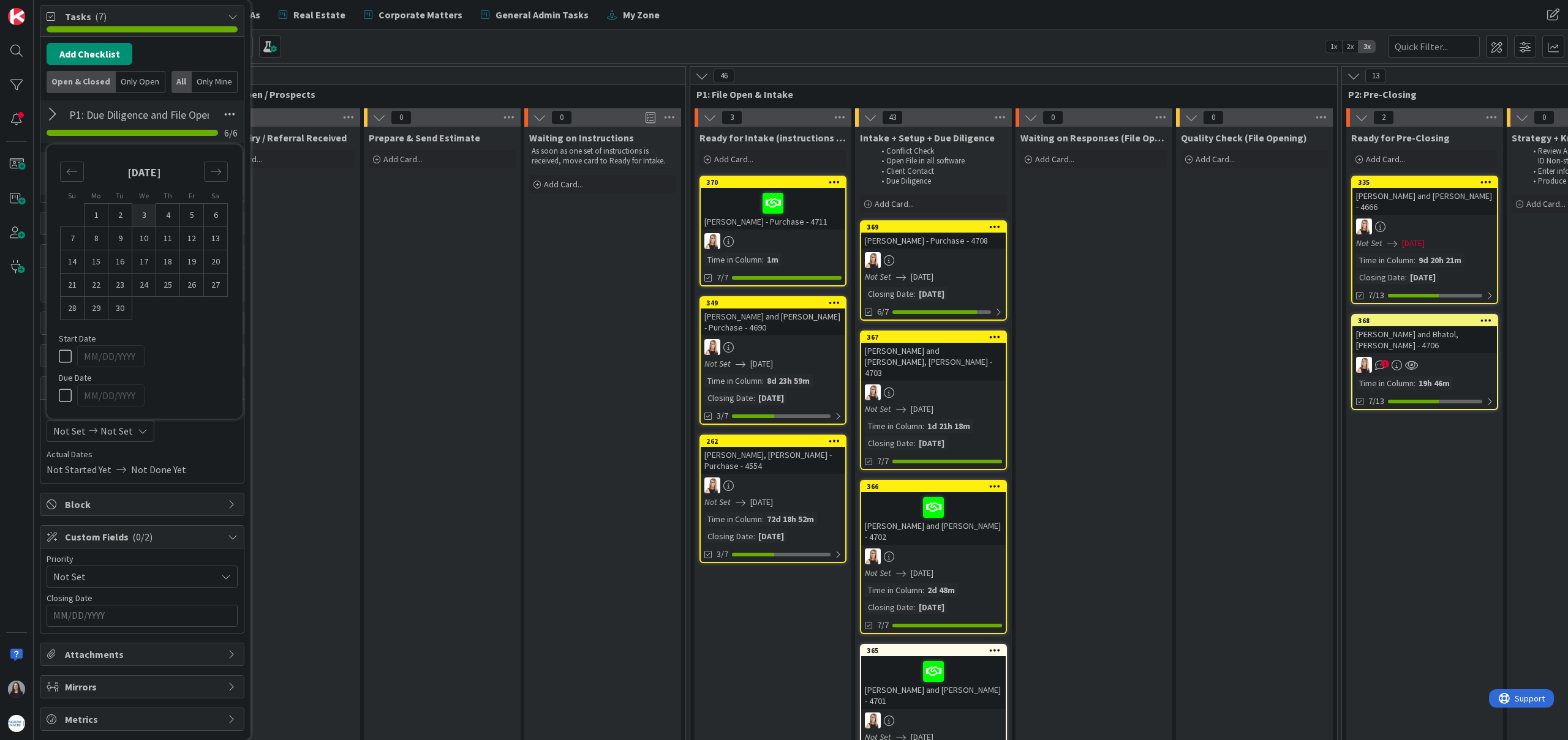
click at [148, 214] on td "3" at bounding box center [144, 216] width 24 height 23
type input "[DATE]"
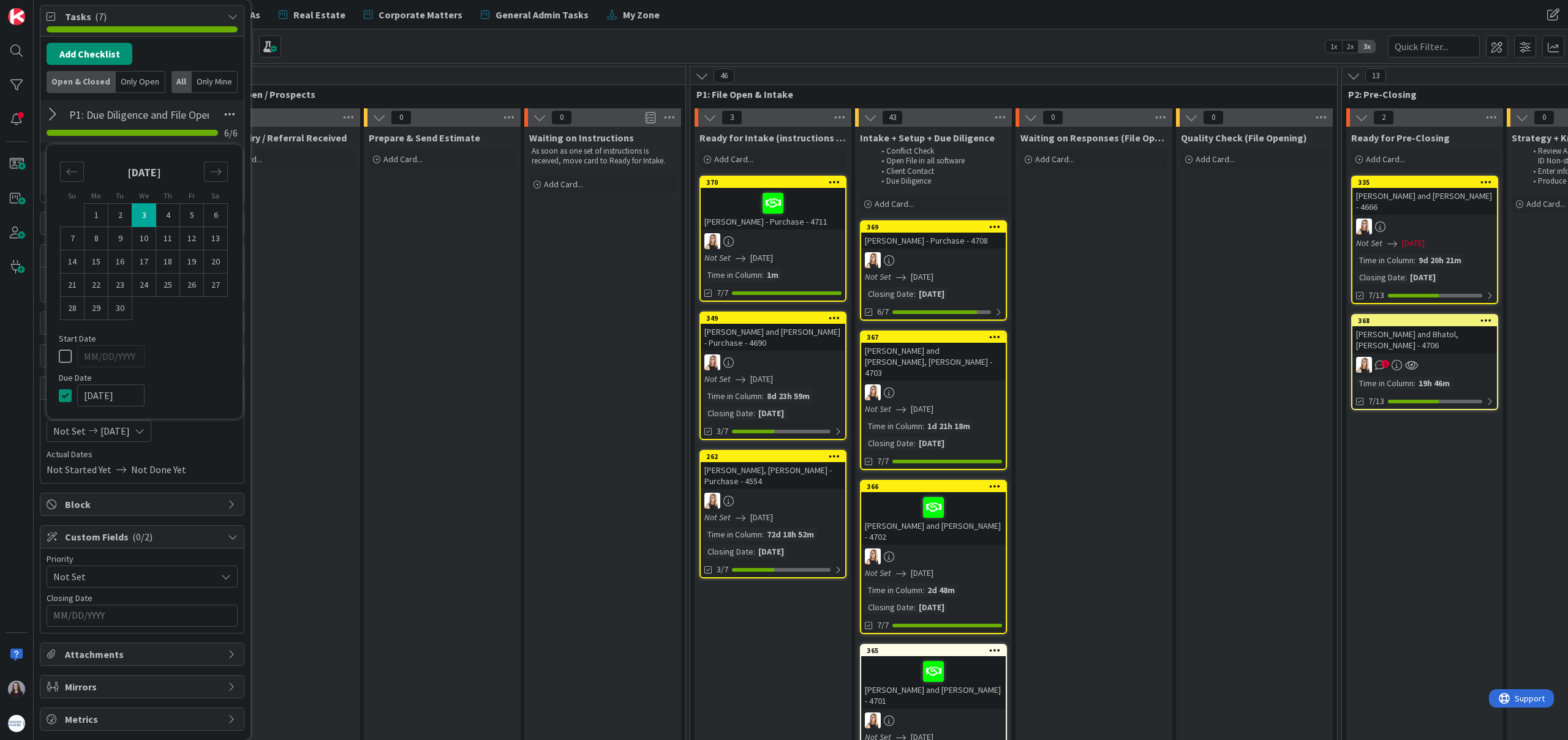
click at [211, 54] on div "Add Checklist Open & Closed Only Open All Only Mine" at bounding box center [142, 68] width 191 height 50
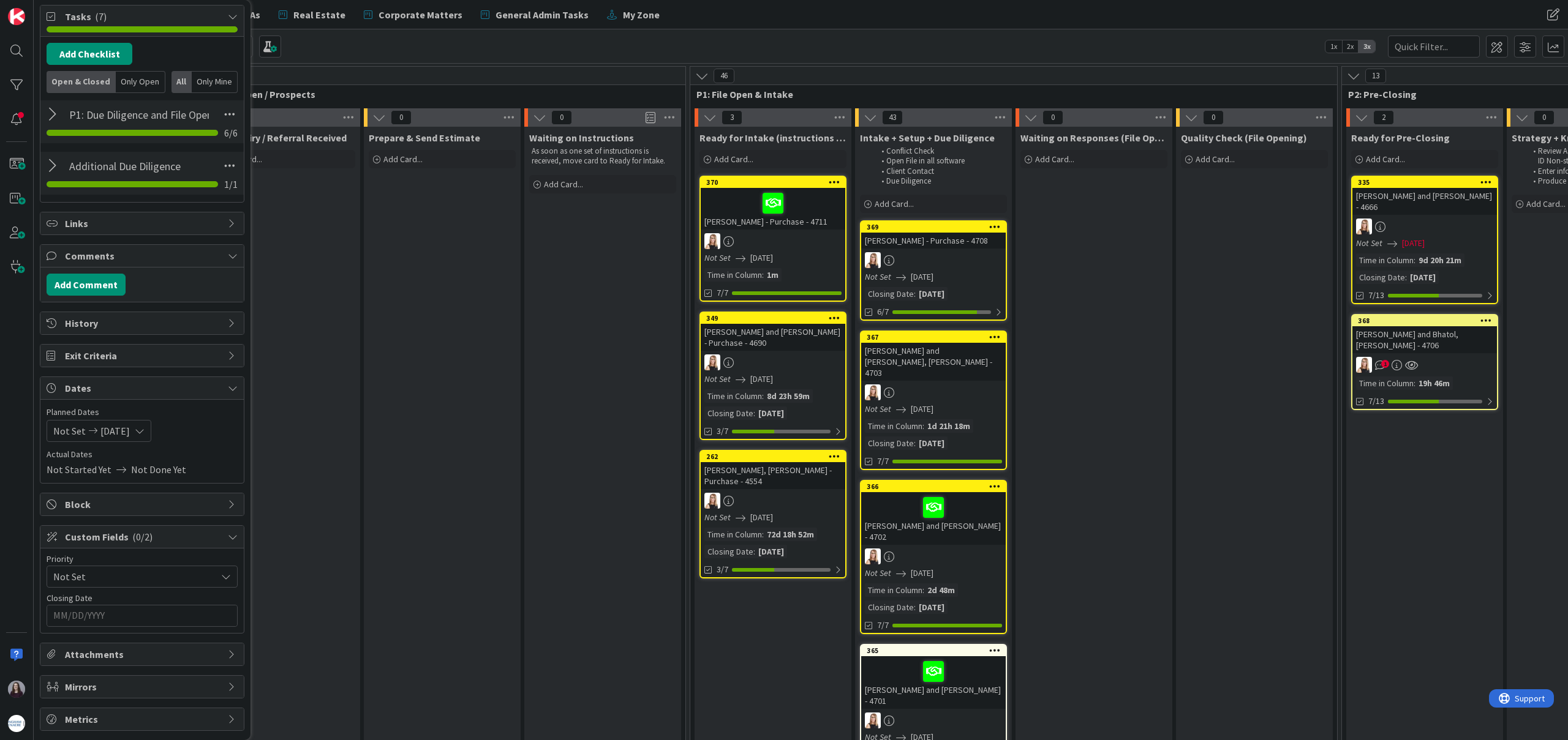
click at [136, 615] on input "MM/DD/YYYY" at bounding box center [142, 616] width 178 height 21
click at [214, 644] on icon "Move forward to switch to the next month." at bounding box center [216, 647] width 12 height 12
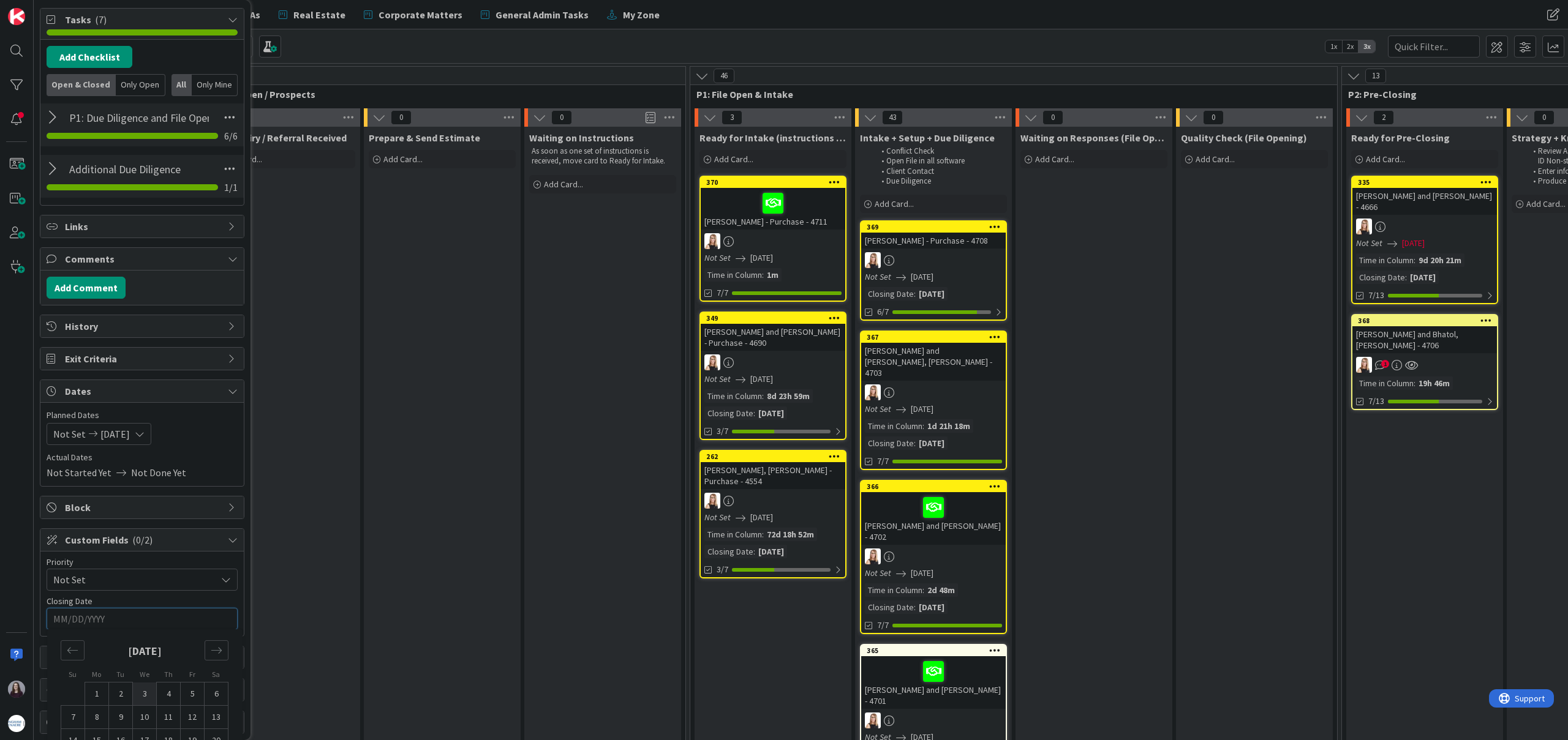
click at [145, 695] on td "3" at bounding box center [144, 694] width 24 height 23
type input "[DATE]"
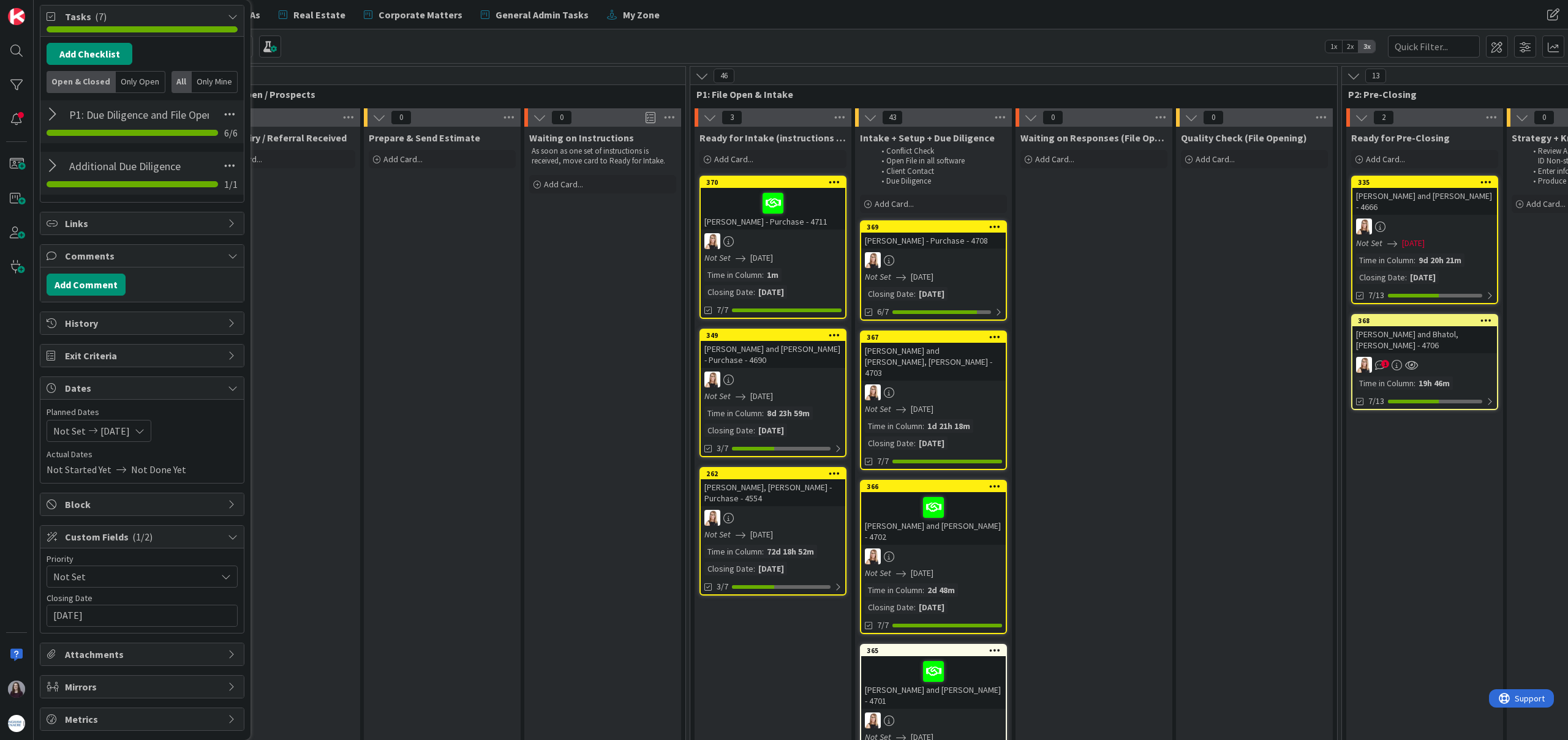
scroll to position [0, 0]
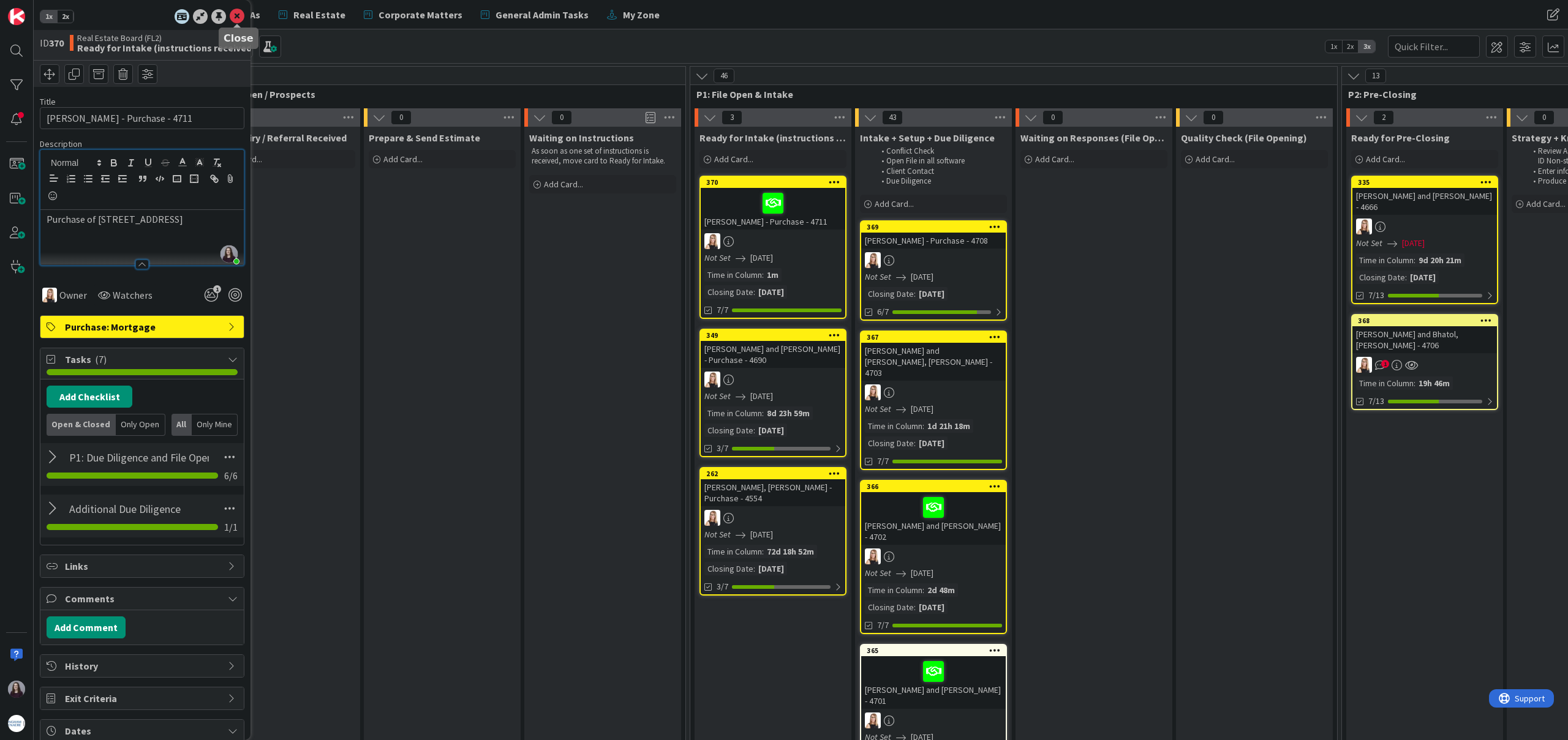
click at [233, 14] on icon at bounding box center [237, 16] width 15 height 15
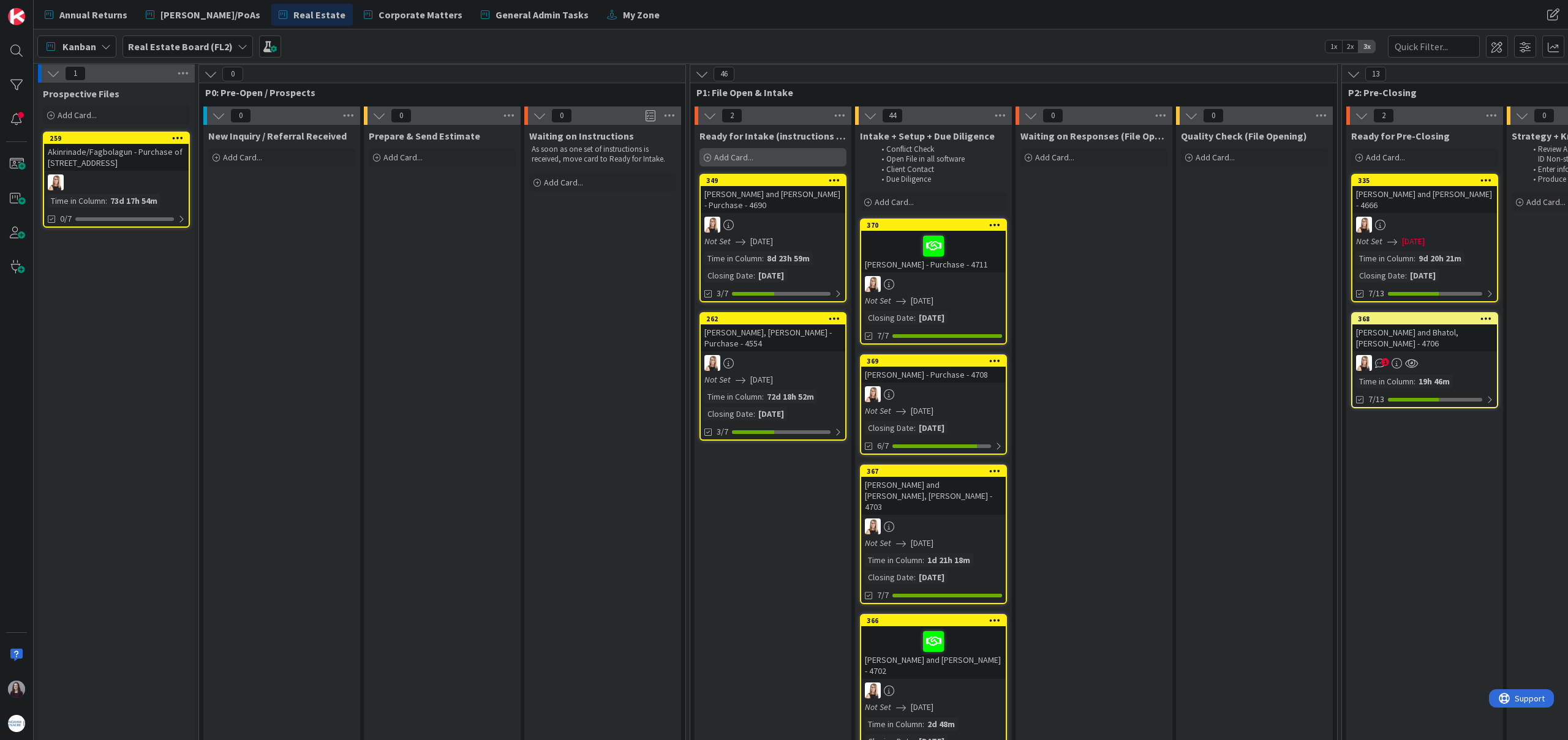
scroll to position [3, 0]
click at [754, 162] on div "Add Card..." at bounding box center [773, 156] width 147 height 18
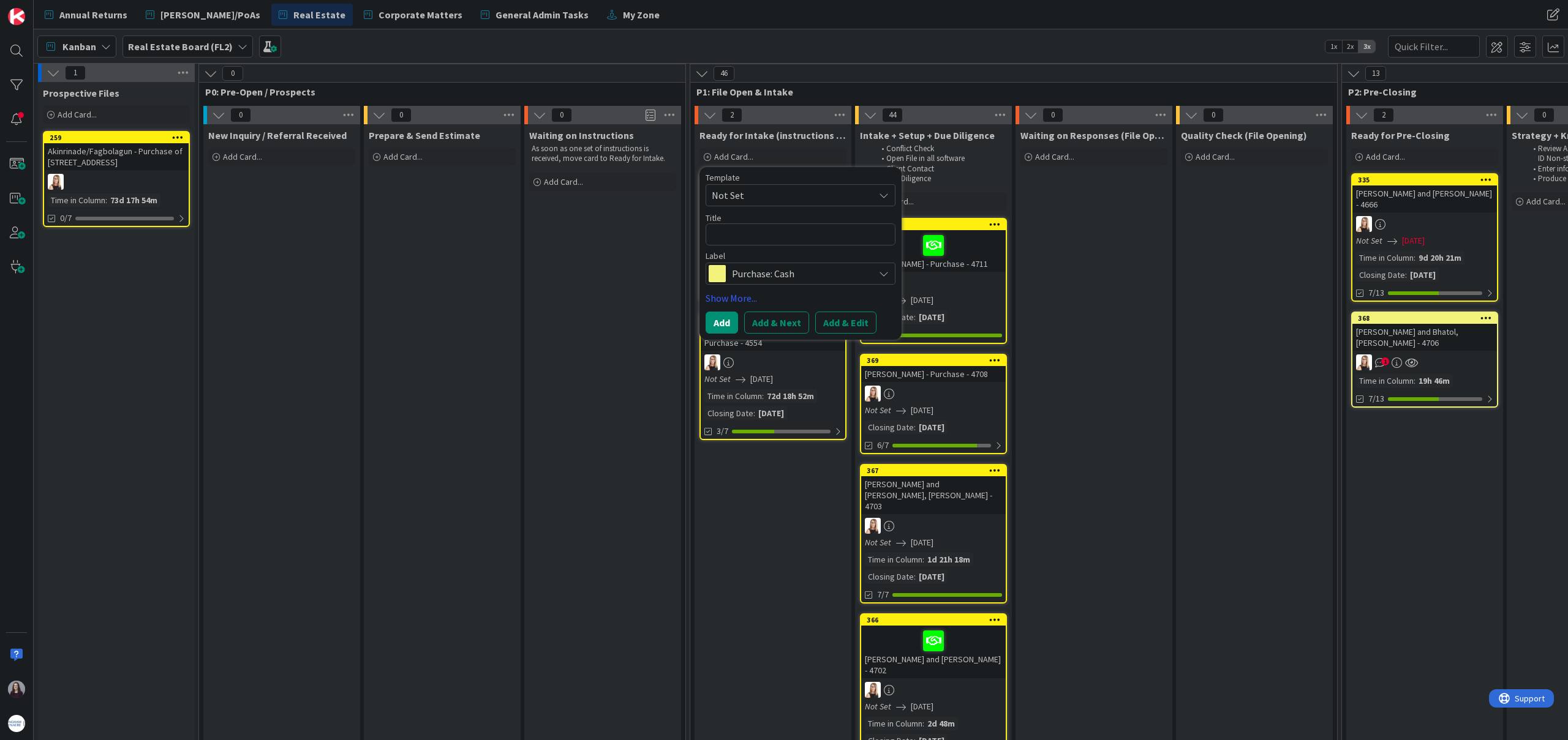
click at [777, 197] on span "Not Set" at bounding box center [788, 195] width 153 height 16
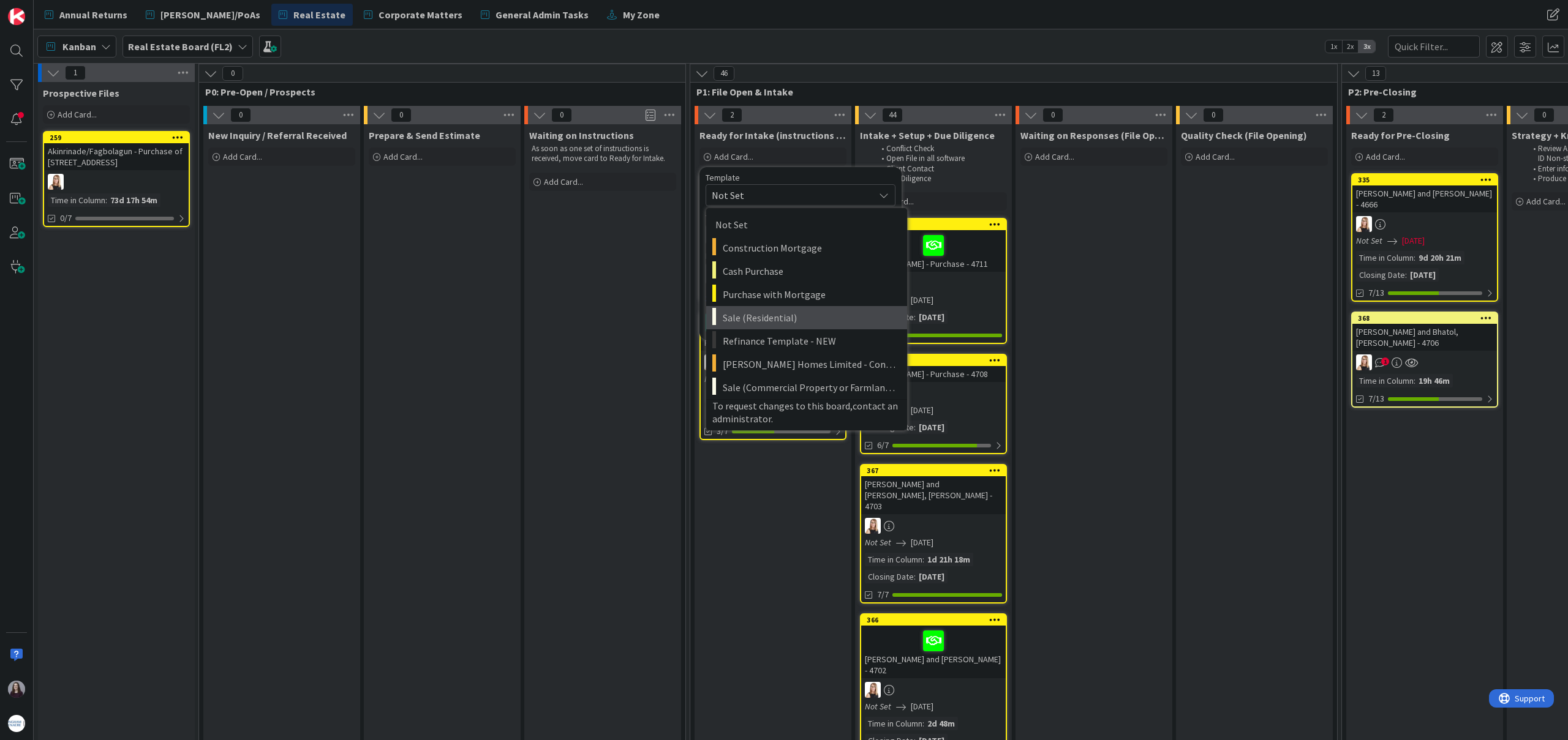
click at [775, 318] on span "Sale (Residential)" at bounding box center [810, 317] width 175 height 16
type textarea "x"
type textarea "Sale (Residential)"
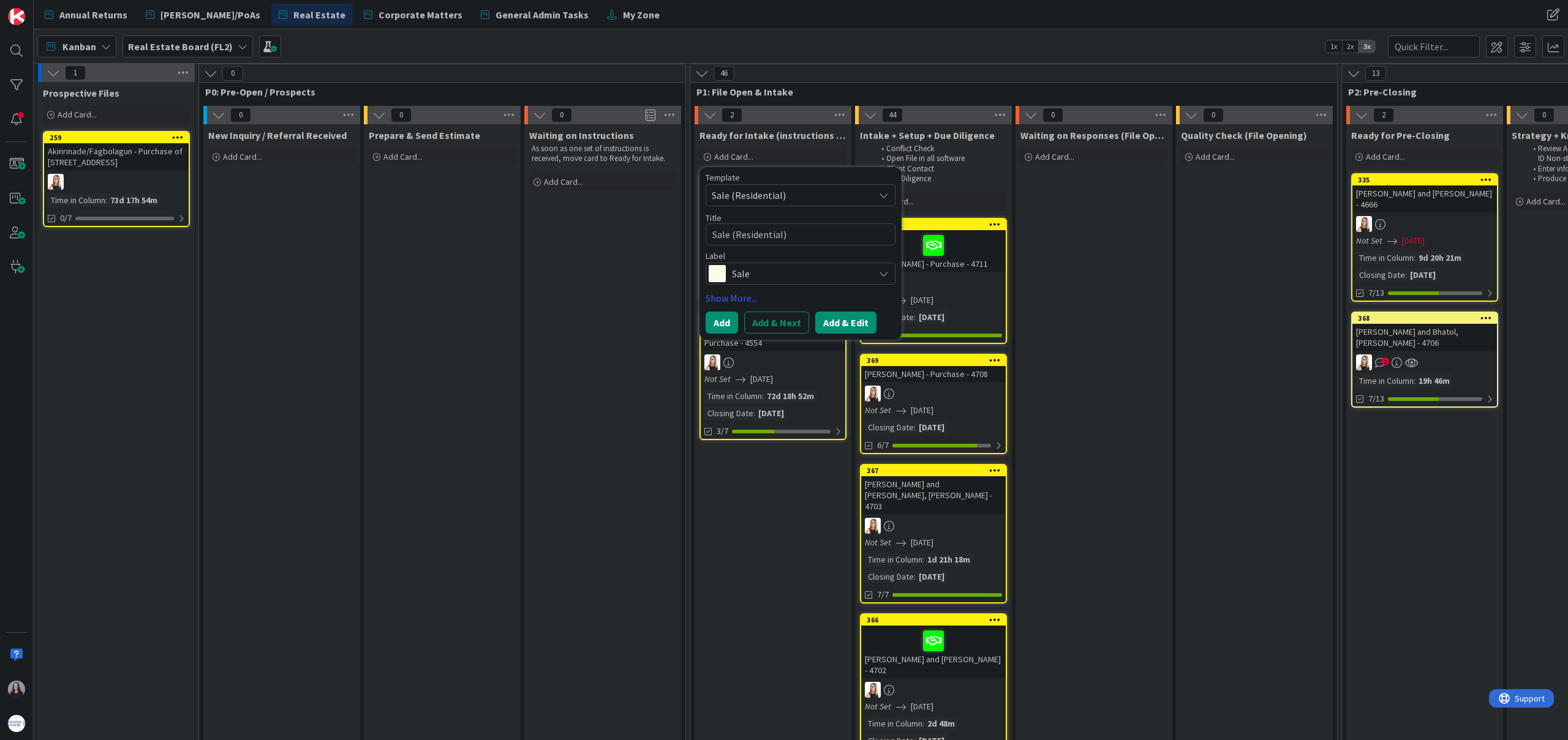
click at [853, 322] on button "Add & Edit" at bounding box center [846, 322] width 61 height 22
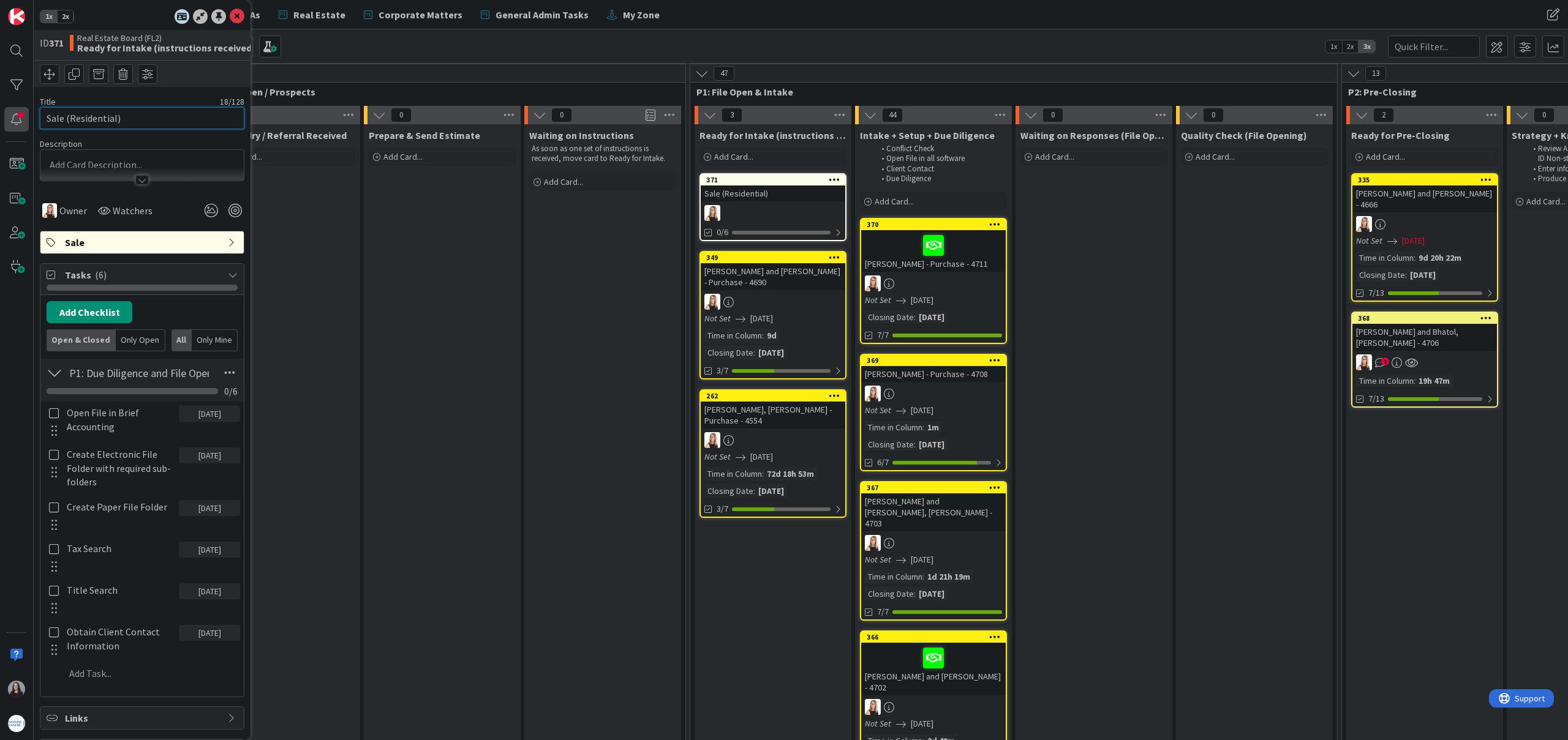
drag, startPoint x: 178, startPoint y: 120, endPoint x: 25, endPoint y: 122, distance: 153.0
click at [22, 122] on div "1x 2x ID 371 Real Estate Board (FL2) Ready for Intake (instructions received) T…" at bounding box center [16, 370] width 33 height 740
type input "101273356 Saskatchewan Ltd. - Sale - 4712"
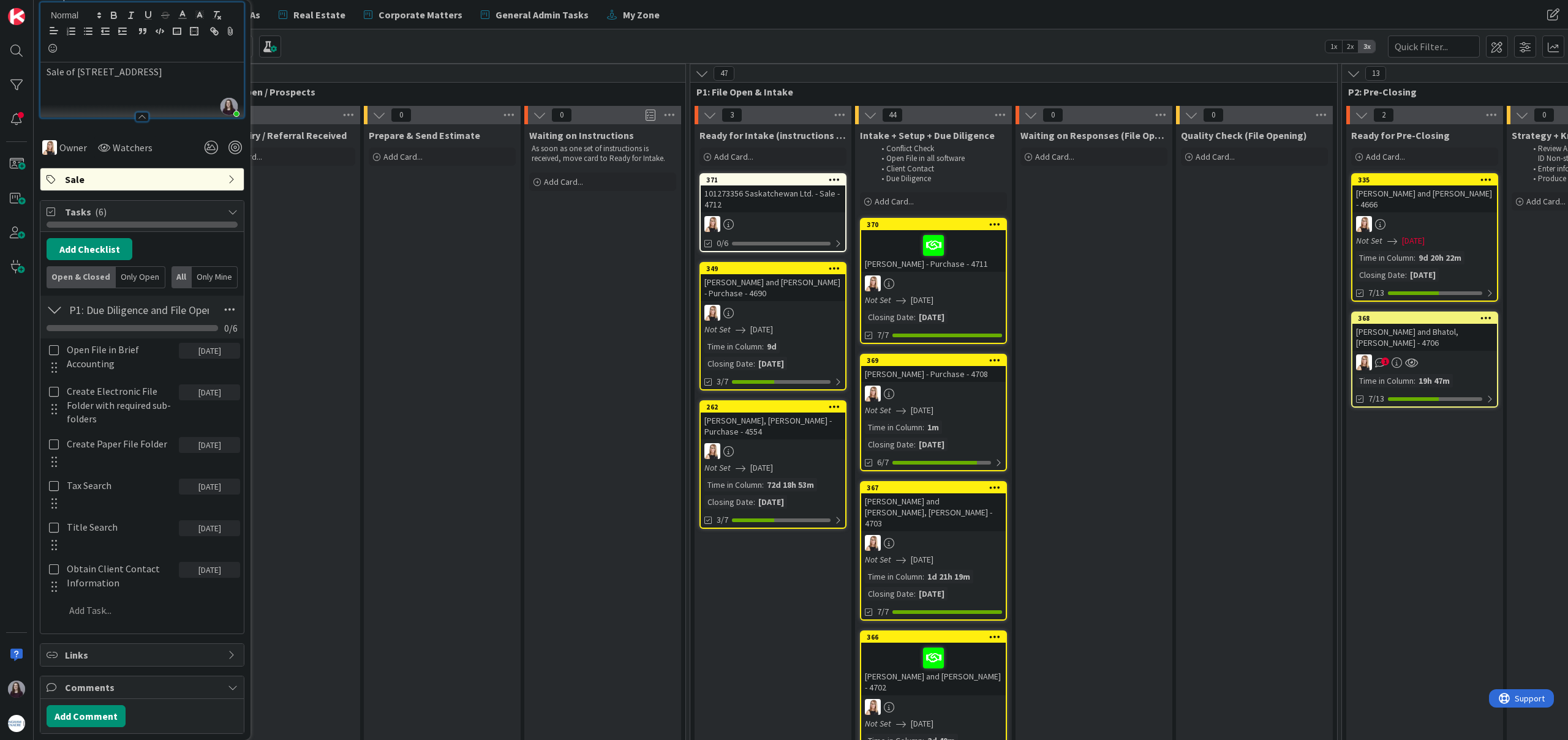
scroll to position [148, 0]
click at [215, 146] on icon at bounding box center [211, 147] width 22 height 22
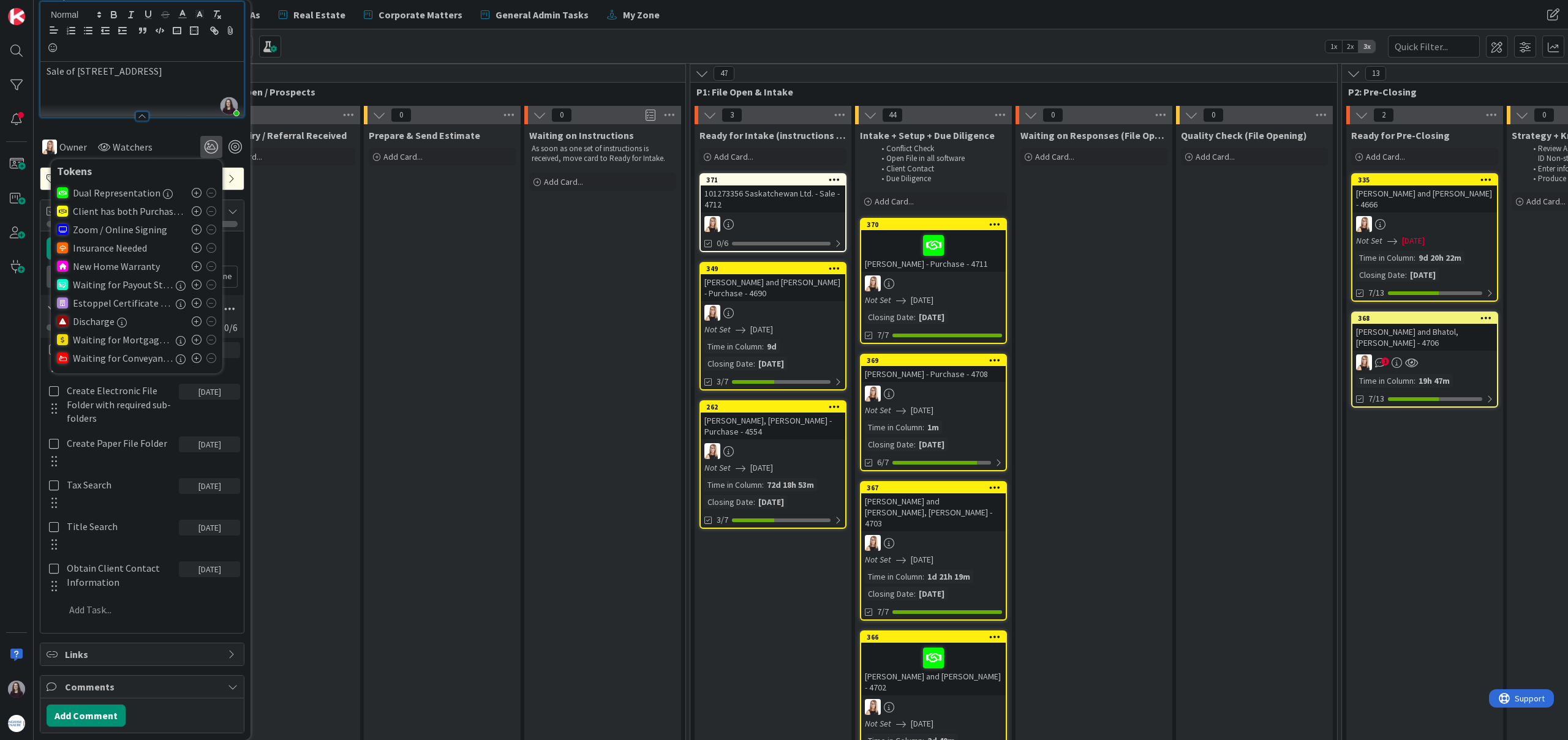
click at [195, 192] on icon at bounding box center [197, 192] width 10 height 10
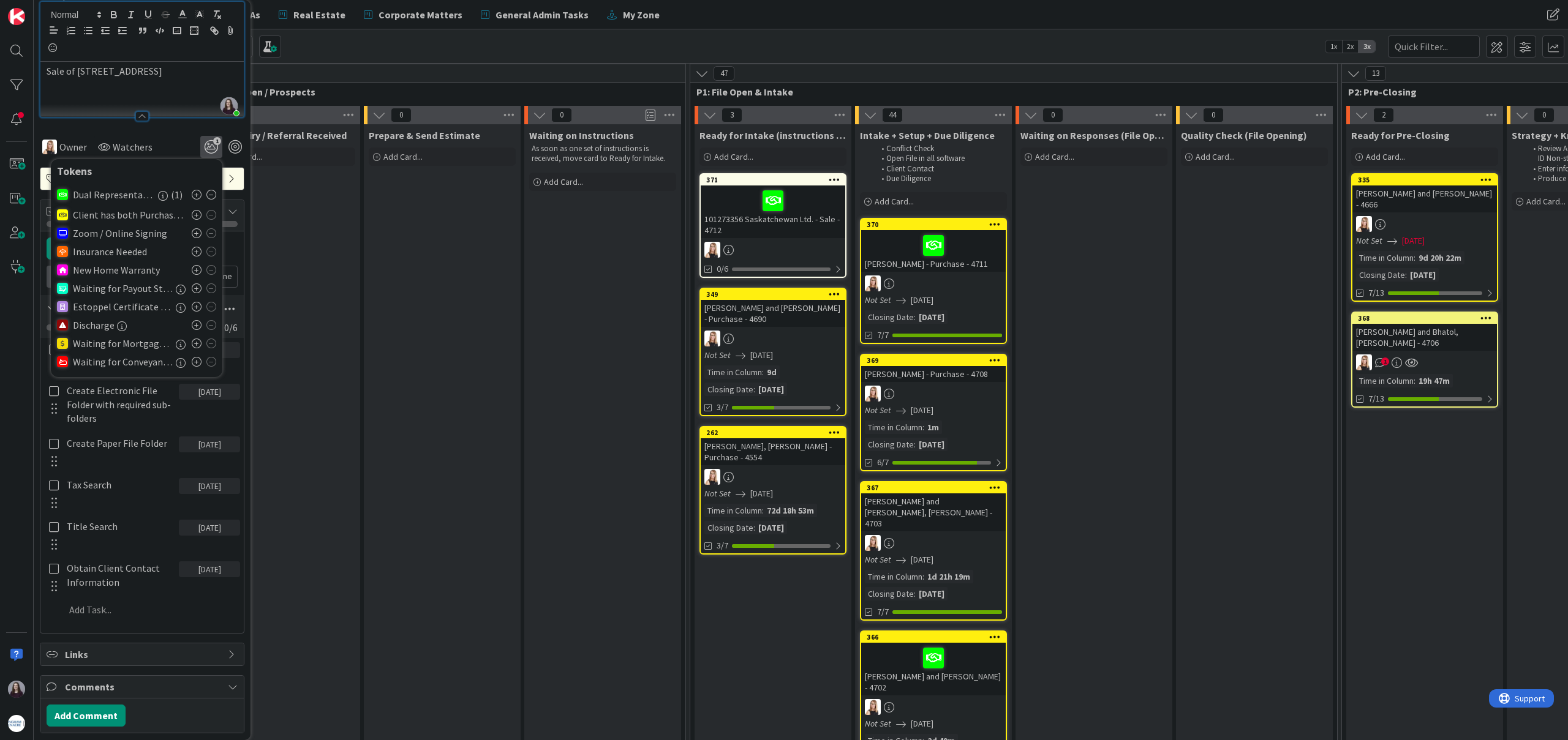
click at [176, 146] on div "Owner Watchers 1 Tokens Dual Representation ( 1 ) Client has both Purchase and …" at bounding box center [142, 147] width 205 height 22
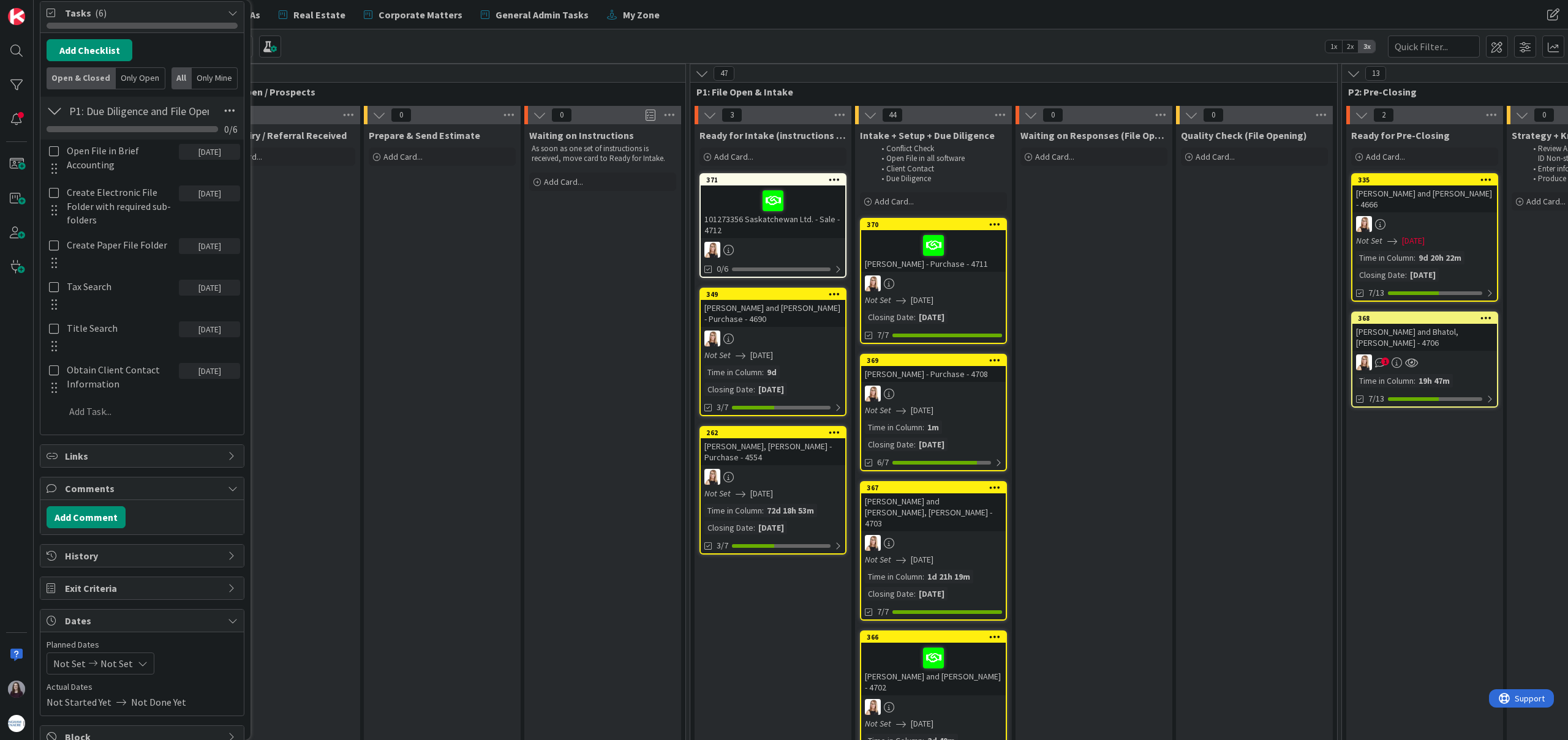
scroll to position [350, 0]
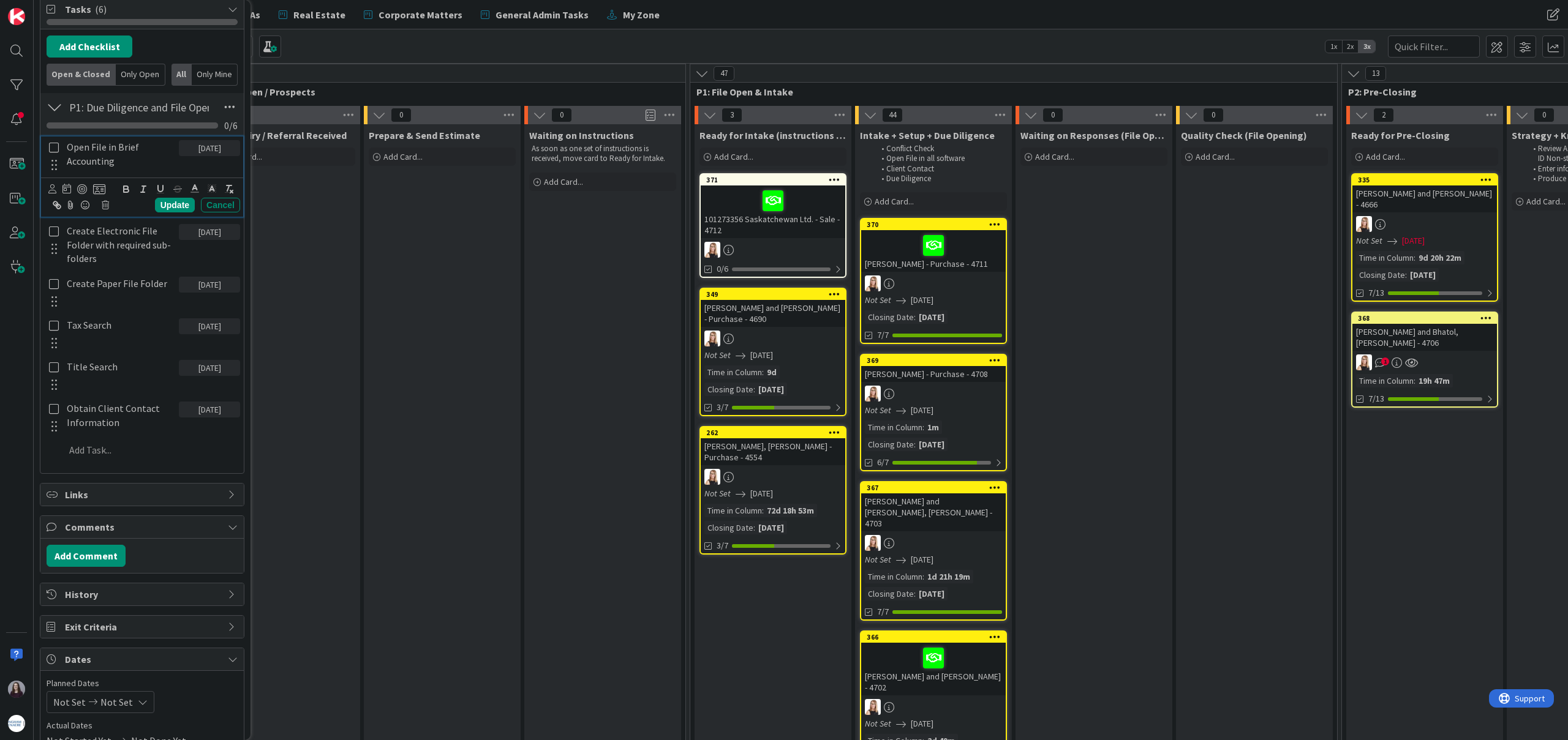
click at [55, 151] on icon at bounding box center [54, 148] width 14 height 11
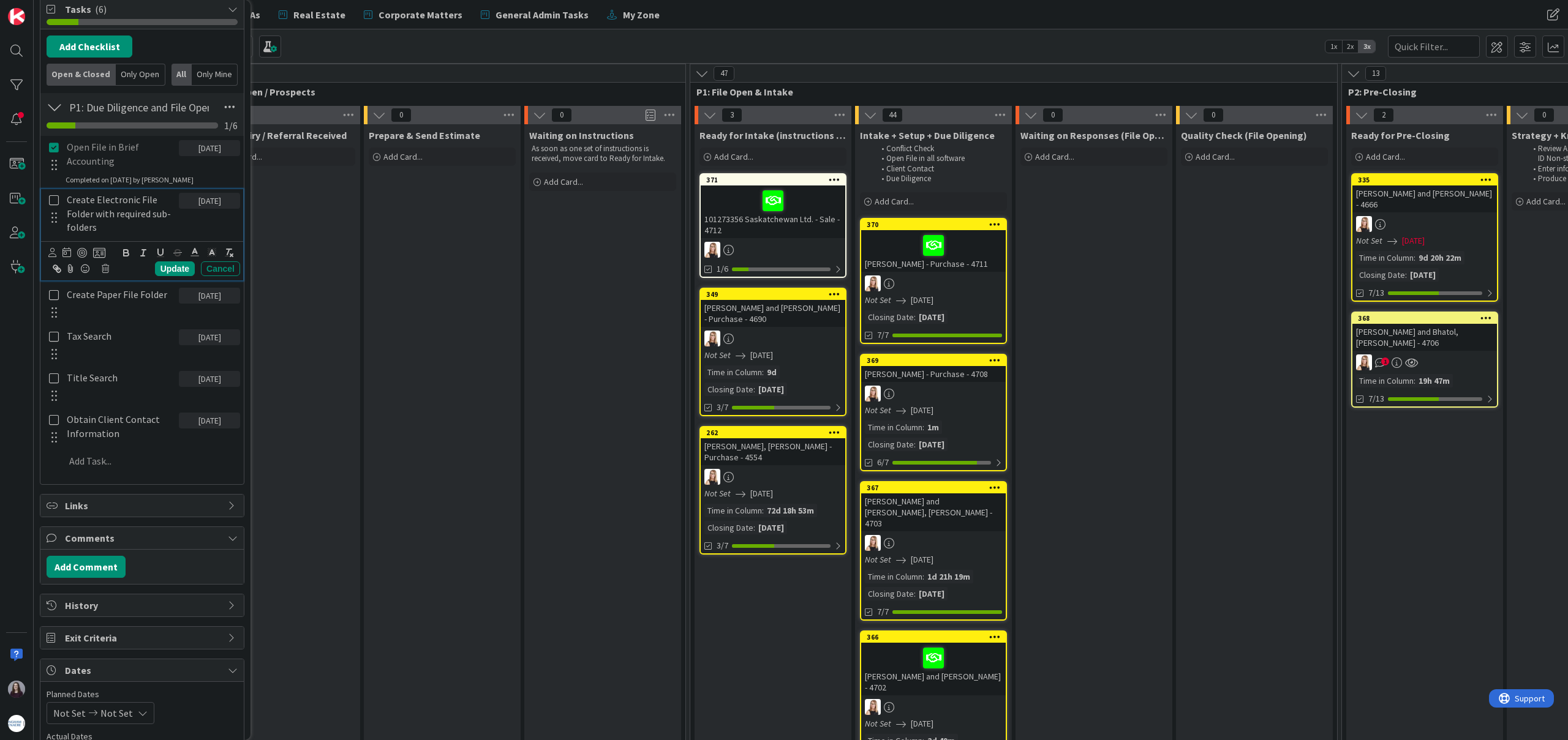
click at [54, 199] on icon at bounding box center [54, 200] width 14 height 11
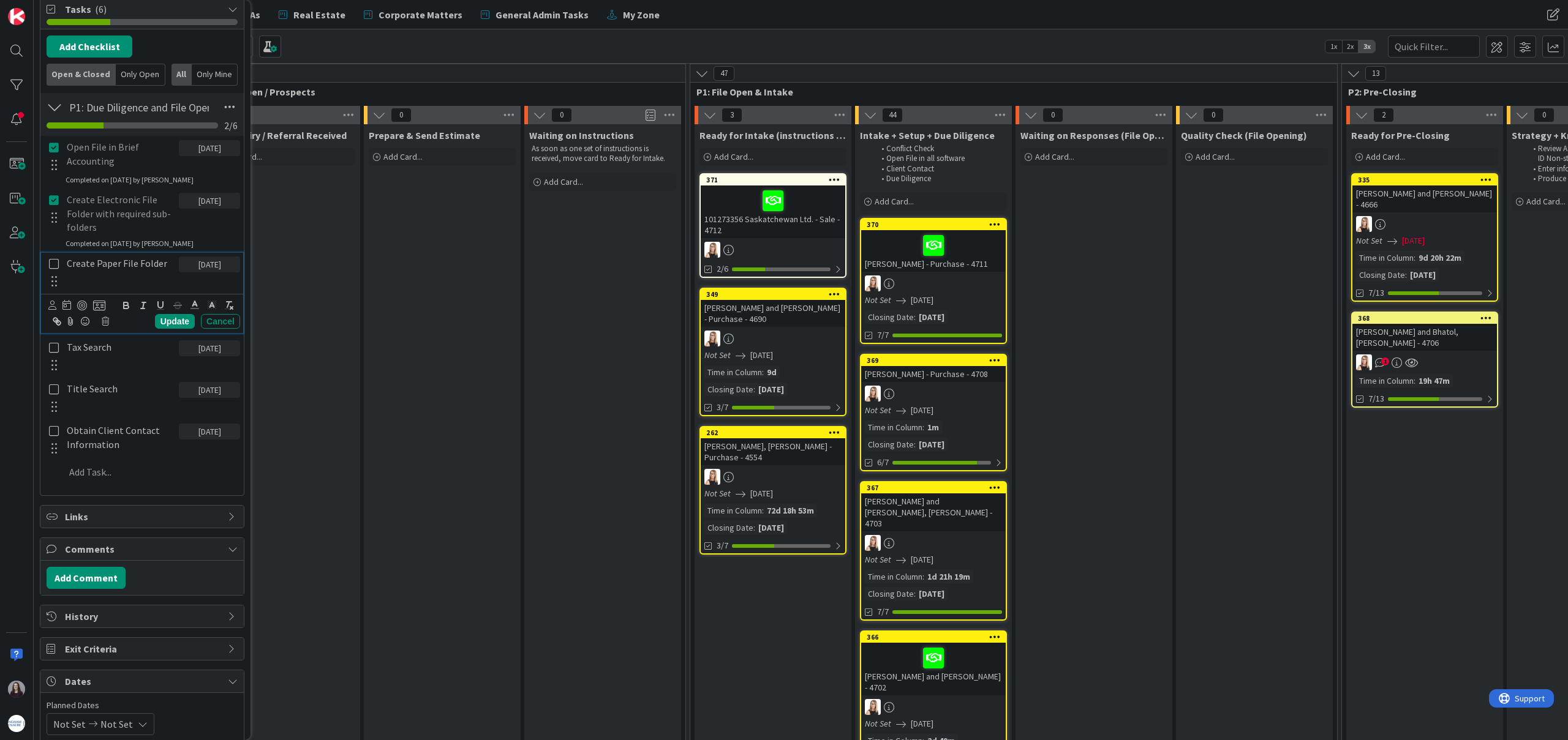
click at [57, 262] on icon at bounding box center [54, 264] width 14 height 11
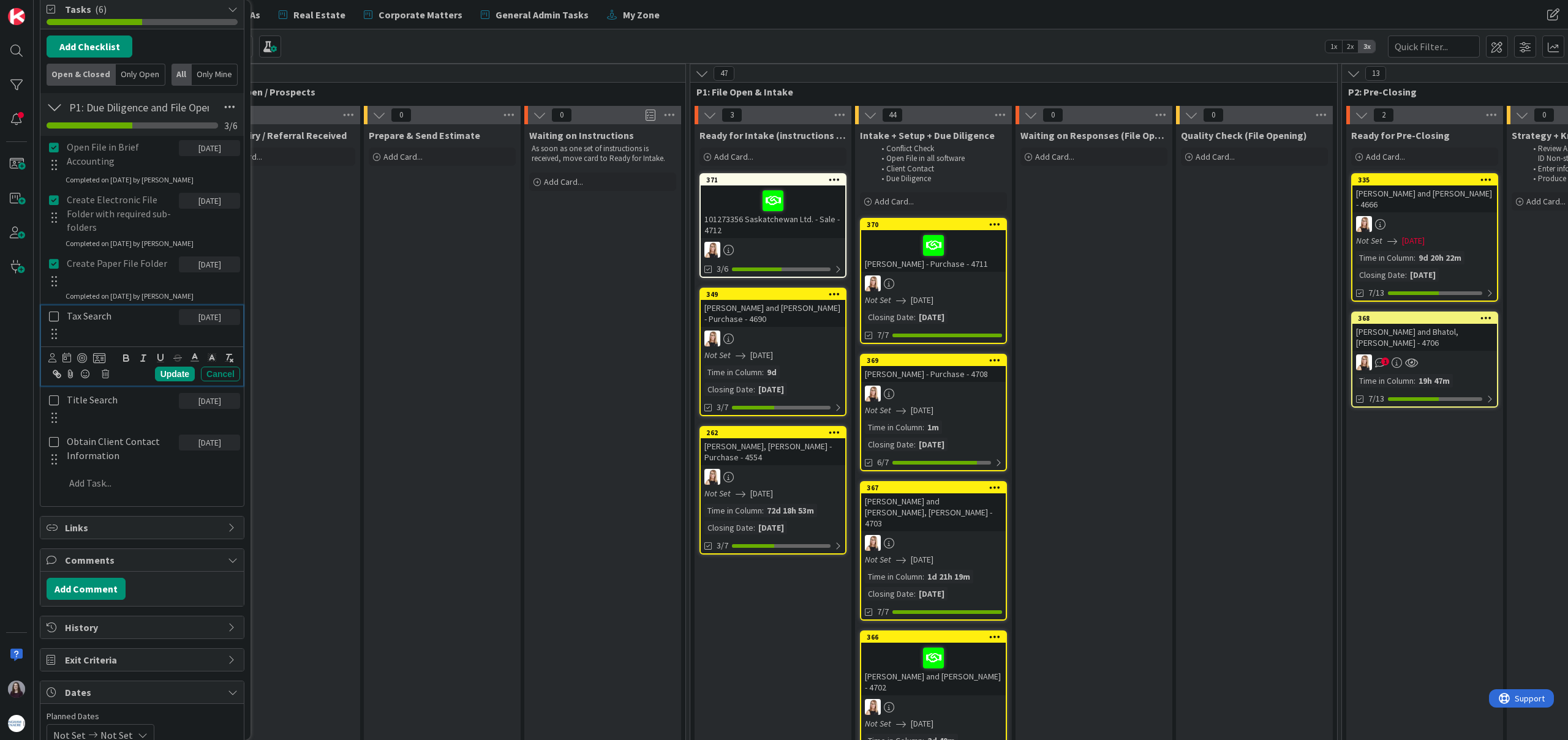
click at [54, 316] on icon at bounding box center [54, 316] width 14 height 11
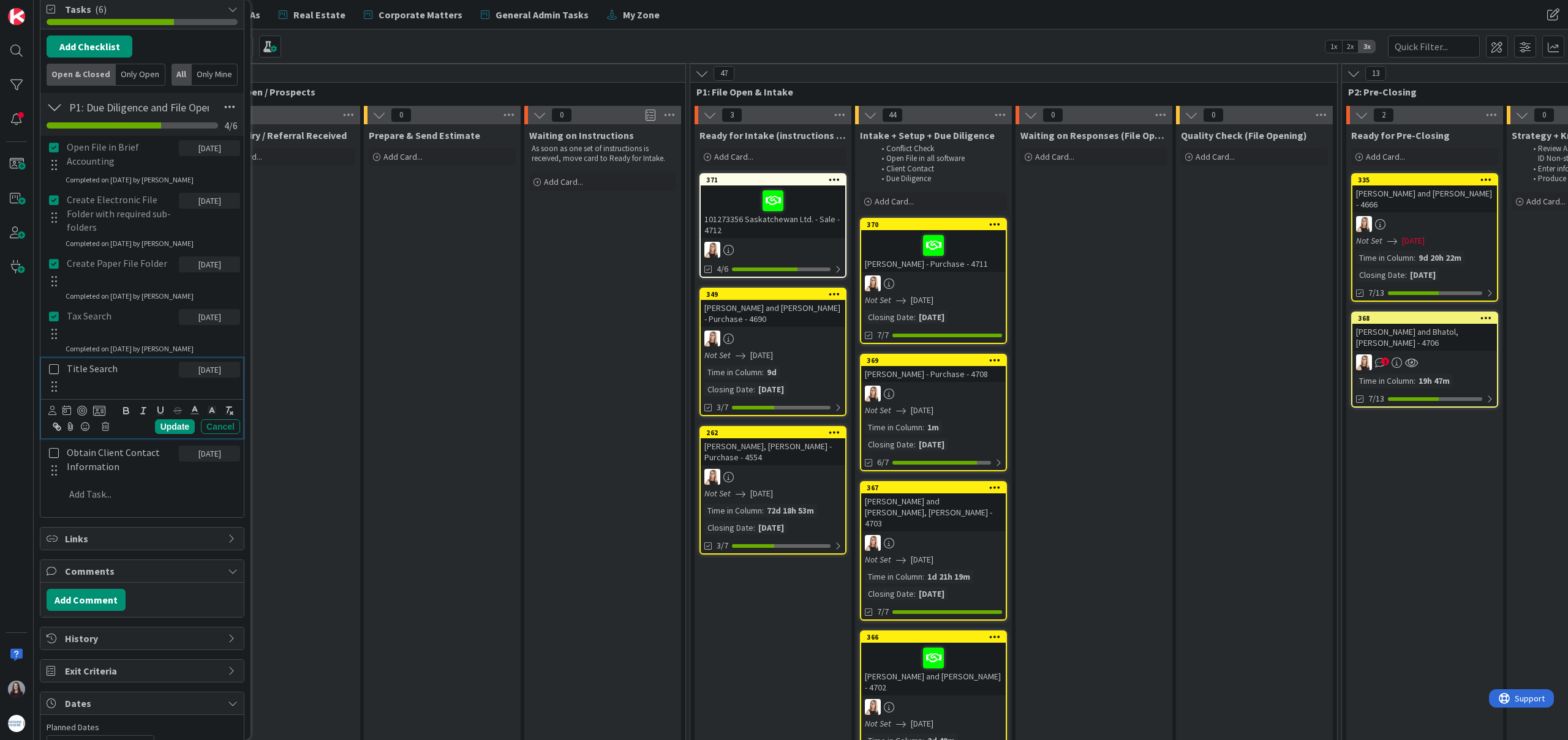
click at [50, 367] on icon at bounding box center [54, 369] width 14 height 11
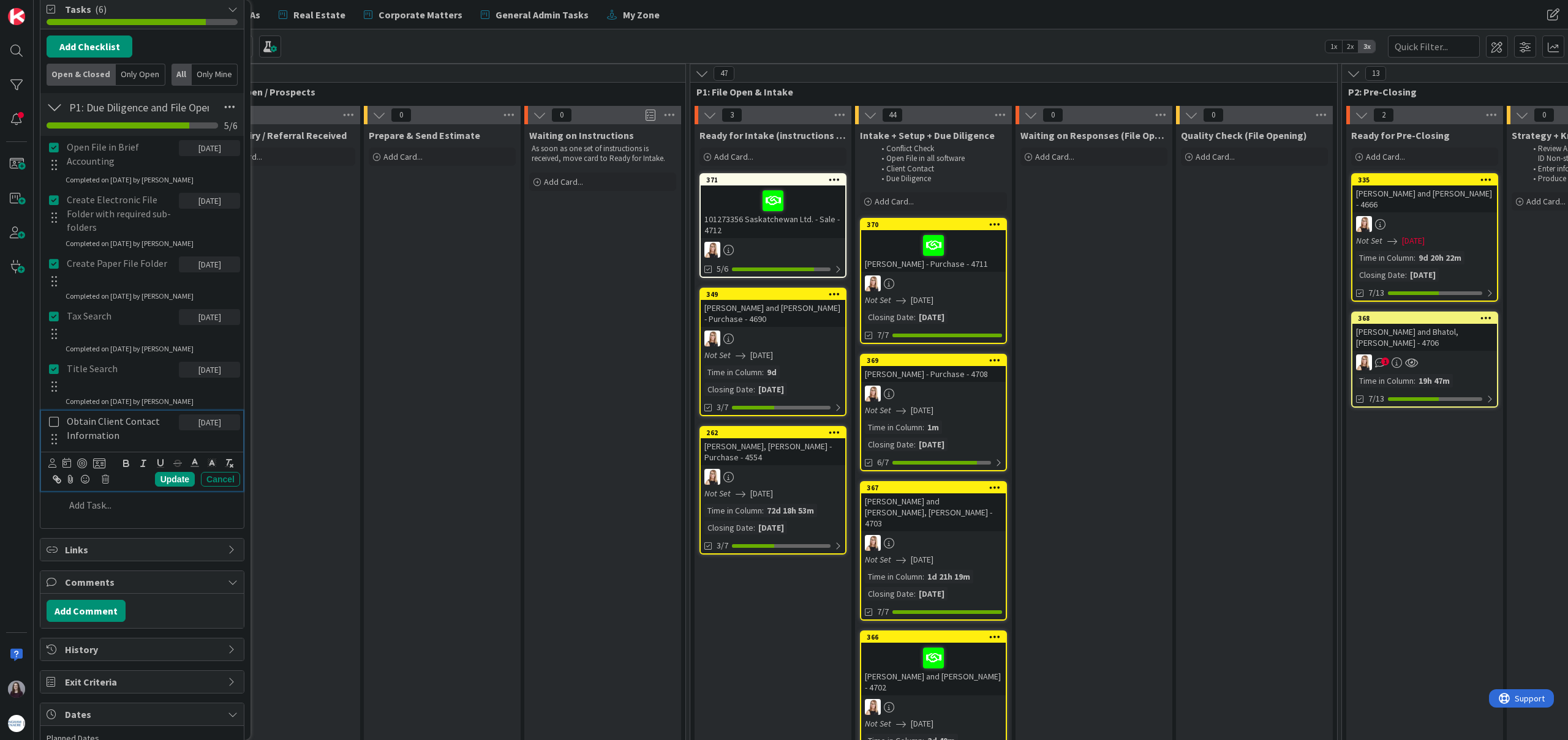
click at [53, 421] on icon at bounding box center [54, 422] width 14 height 11
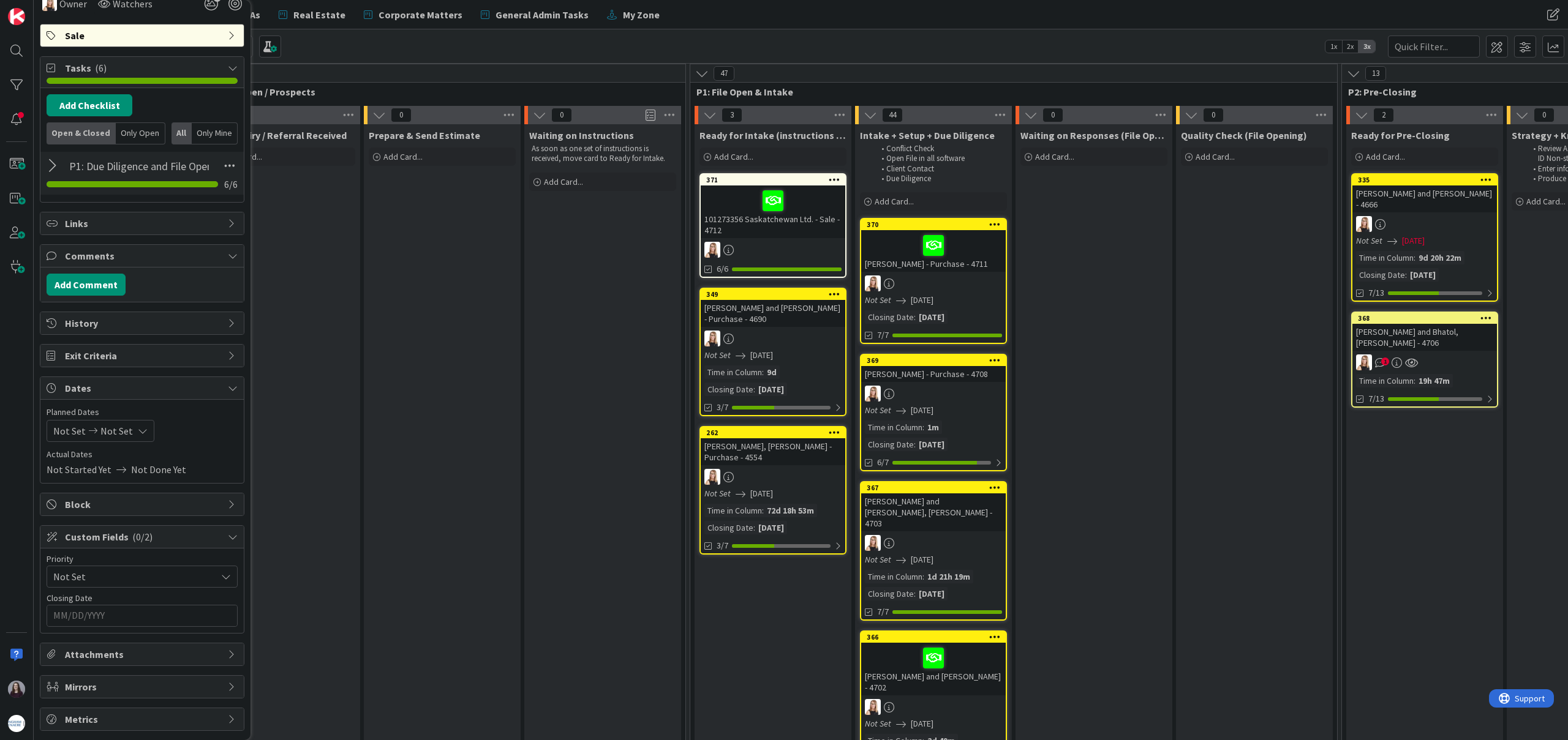
scroll to position [291, 0]
click at [137, 431] on icon at bounding box center [142, 431] width 10 height 10
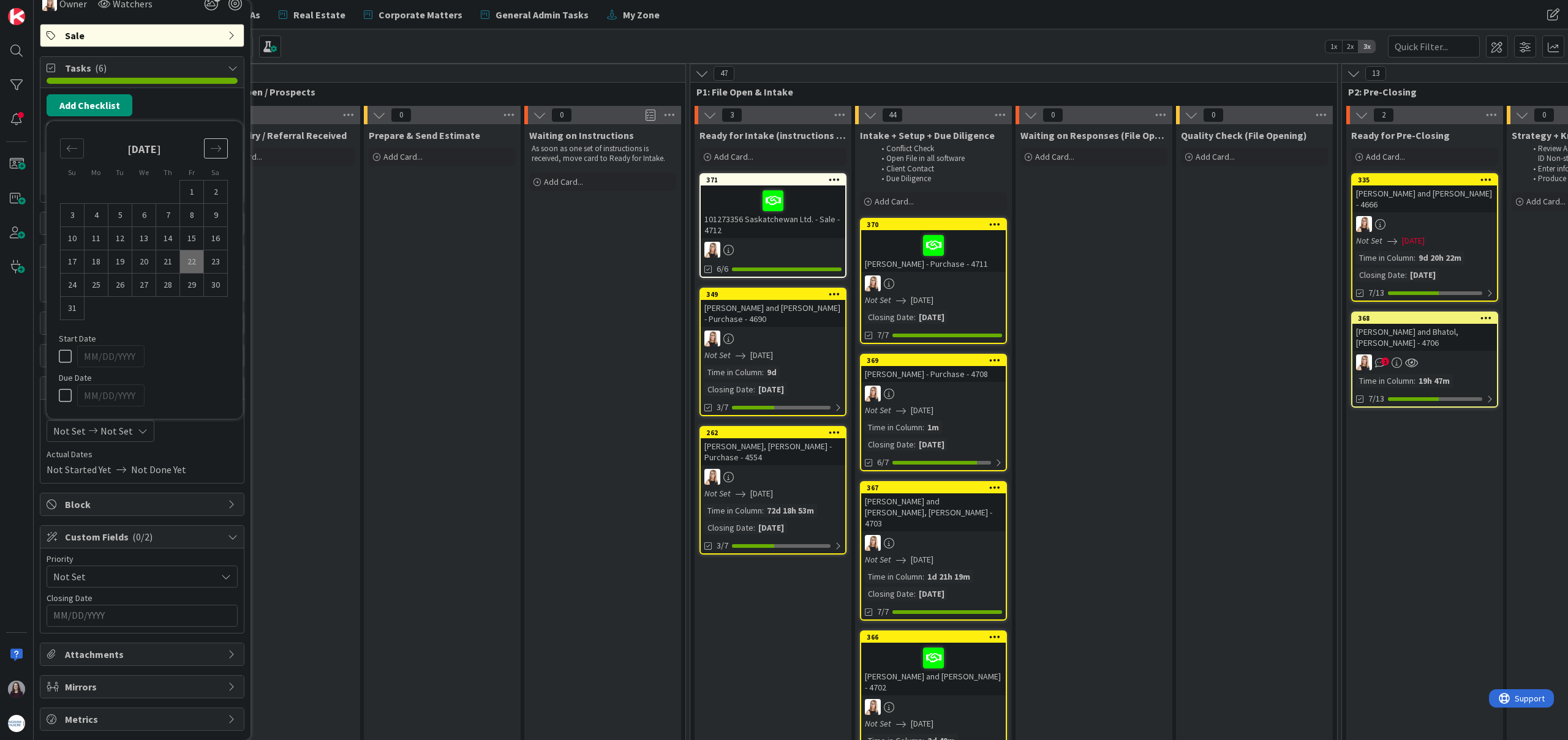
click at [225, 143] on div "Move forward to switch to the next month." at bounding box center [216, 148] width 24 height 20
click at [144, 216] on td "3" at bounding box center [144, 216] width 24 height 23
type input "[DATE]"
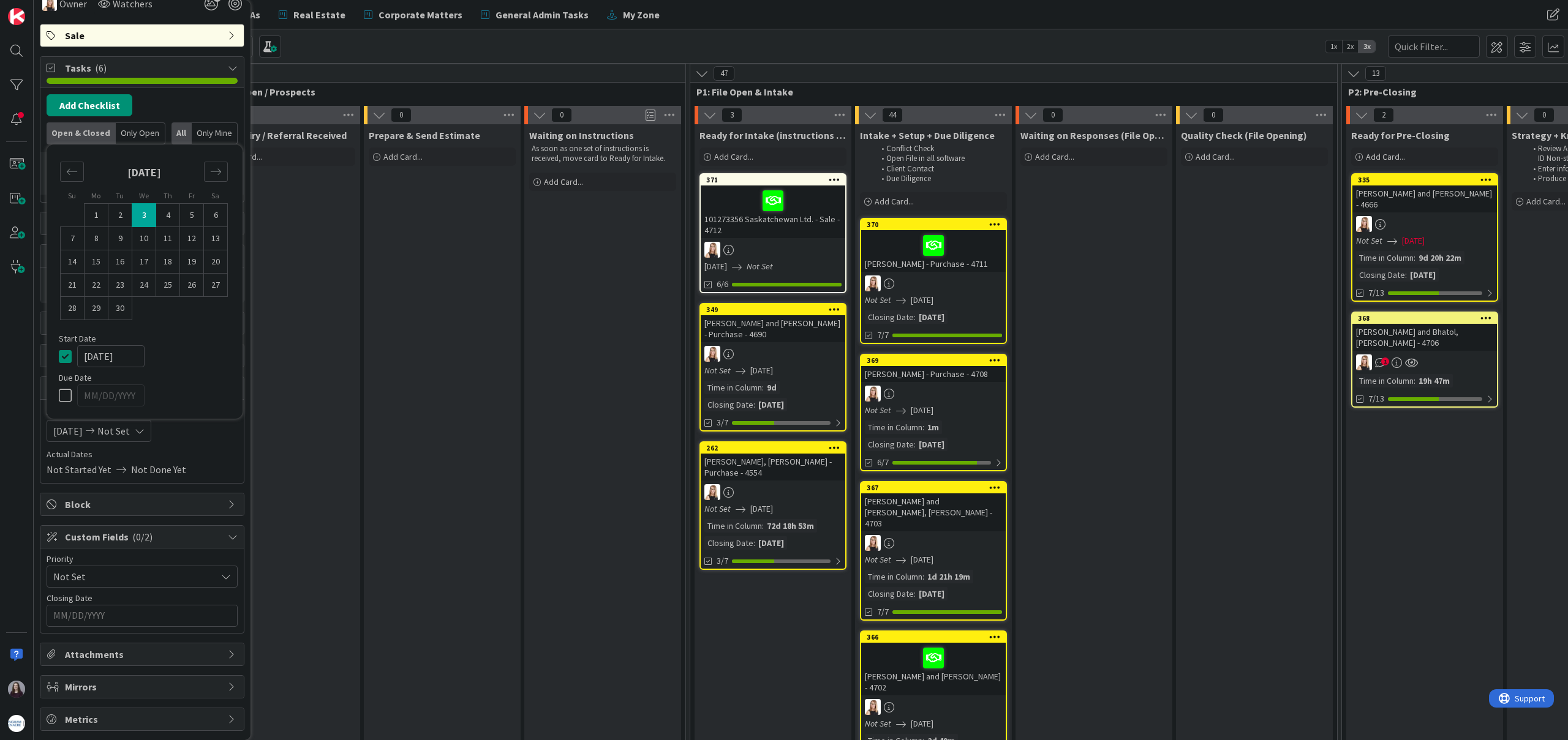
click at [64, 392] on icon at bounding box center [67, 396] width 18 height 15
type input "[DATE]"
click at [66, 355] on icon at bounding box center [67, 356] width 18 height 15
click at [144, 212] on td "3" at bounding box center [144, 216] width 24 height 23
type input "[DATE]"
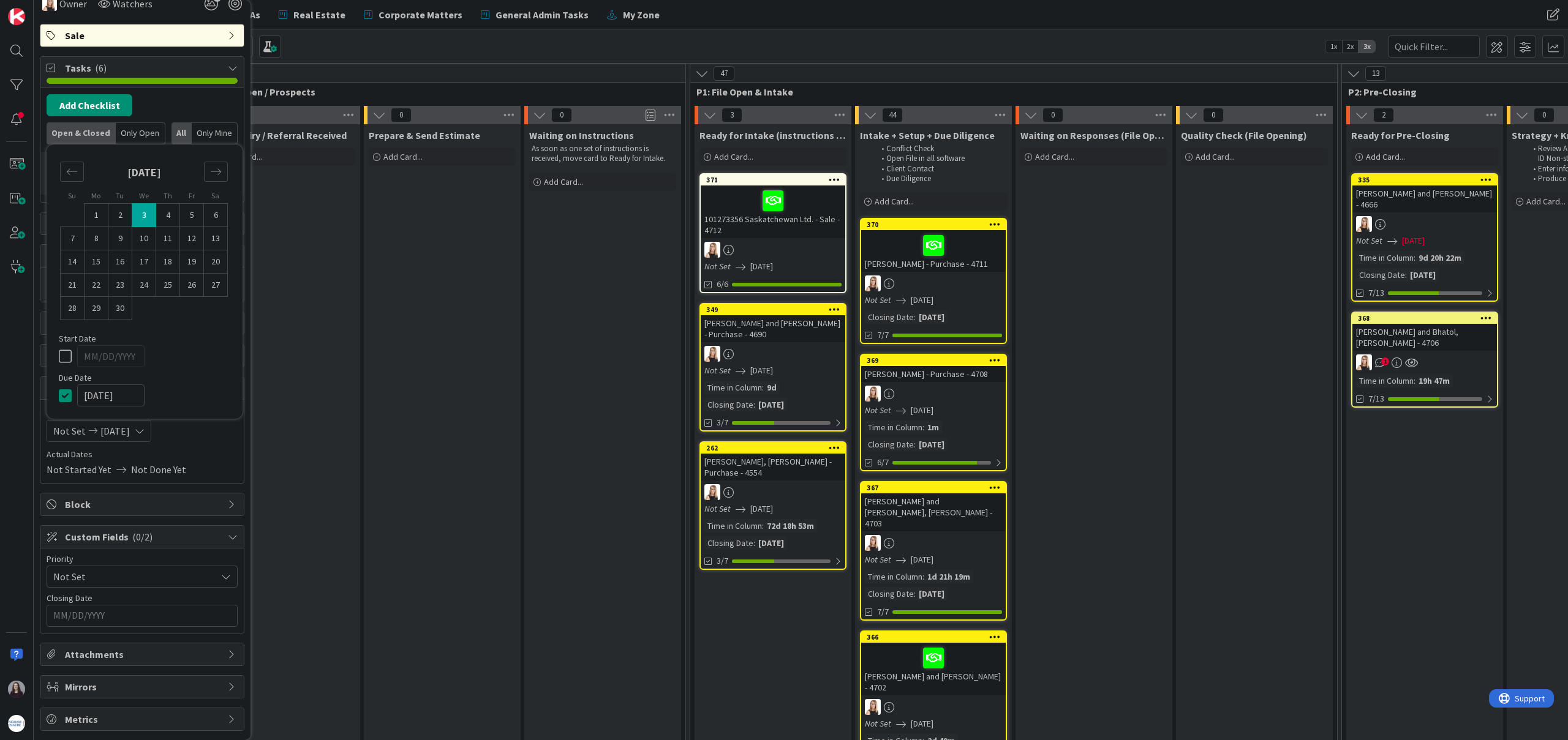
click at [197, 343] on div "Start Date" at bounding box center [144, 350] width 172 height 33
click at [194, 452] on span "Actual Dates" at bounding box center [142, 454] width 191 height 13
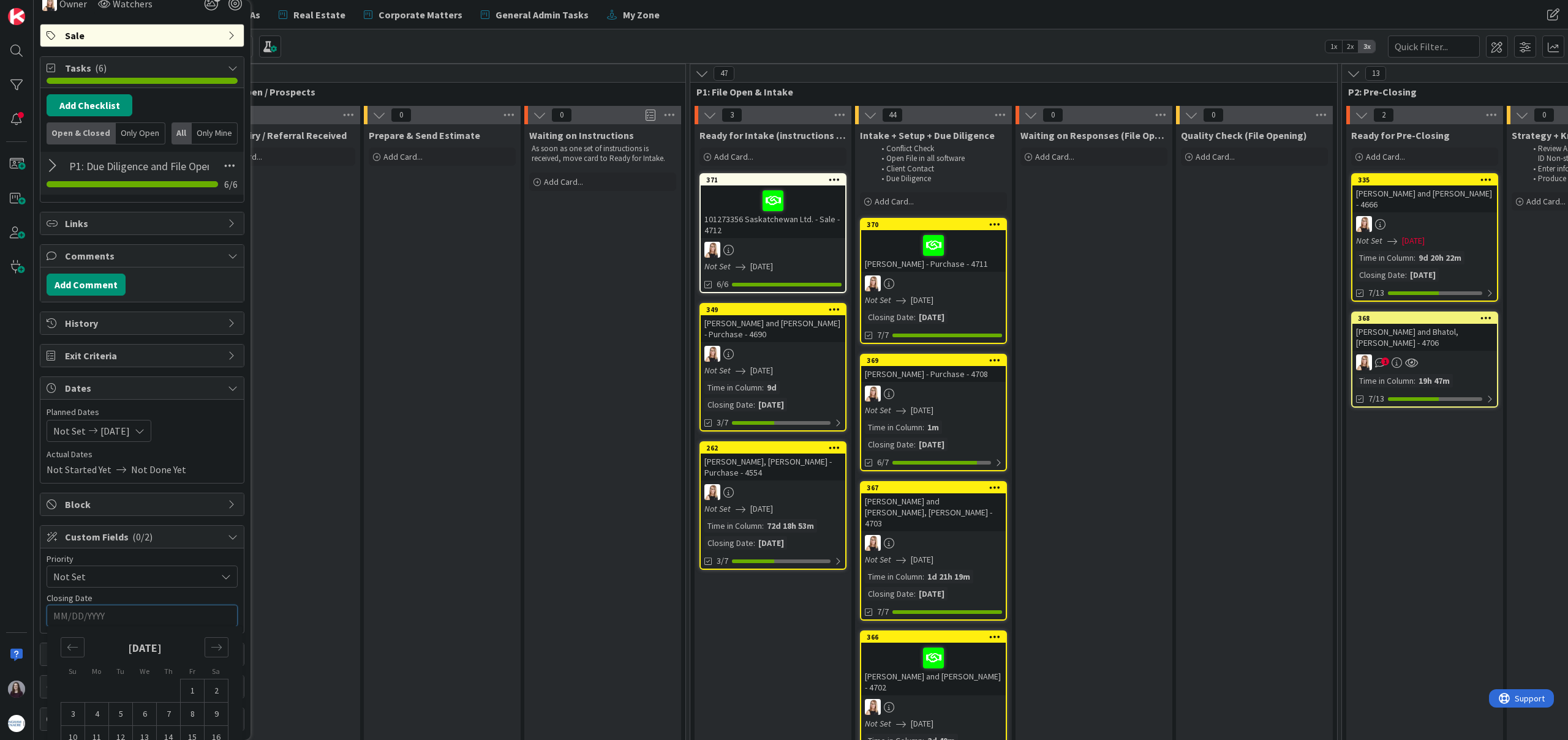
click at [167, 618] on input "MM/DD/YYYY" at bounding box center [142, 616] width 178 height 21
click at [215, 651] on icon "Move forward to switch to the next month." at bounding box center [216, 647] width 12 height 12
click at [147, 688] on td "3" at bounding box center [144, 691] width 24 height 23
type input "[DATE]"
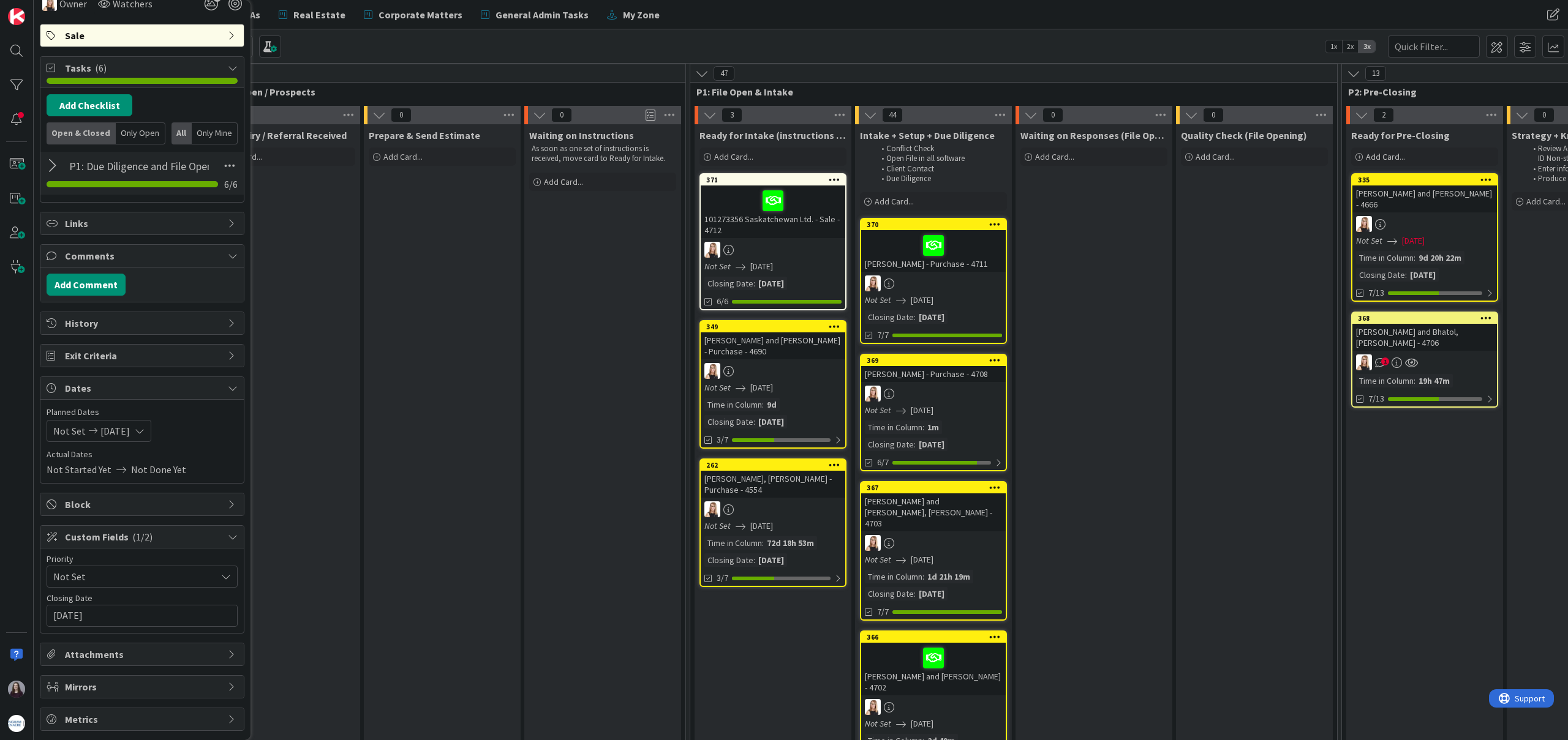
scroll to position [0, 0]
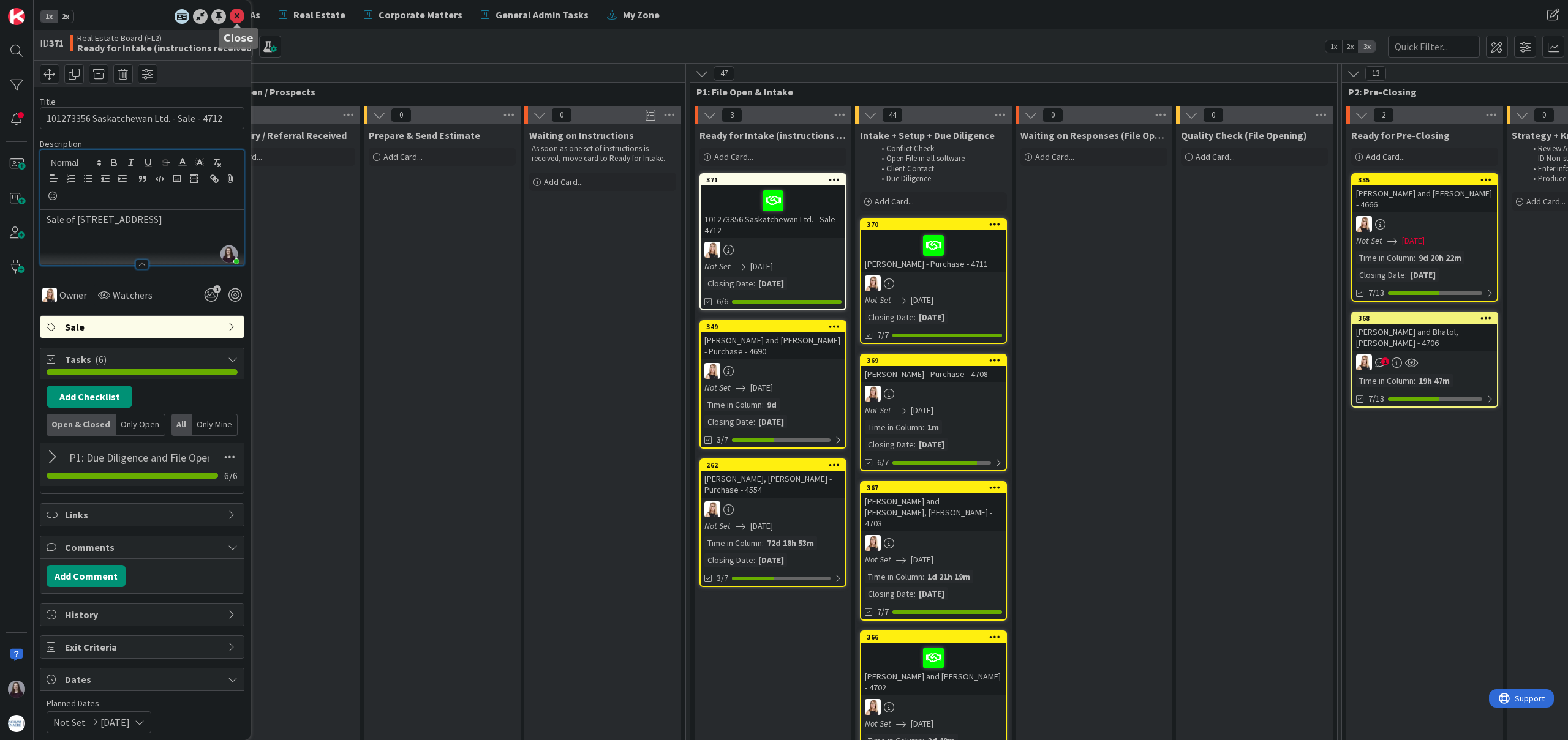
click at [231, 16] on icon at bounding box center [237, 16] width 15 height 15
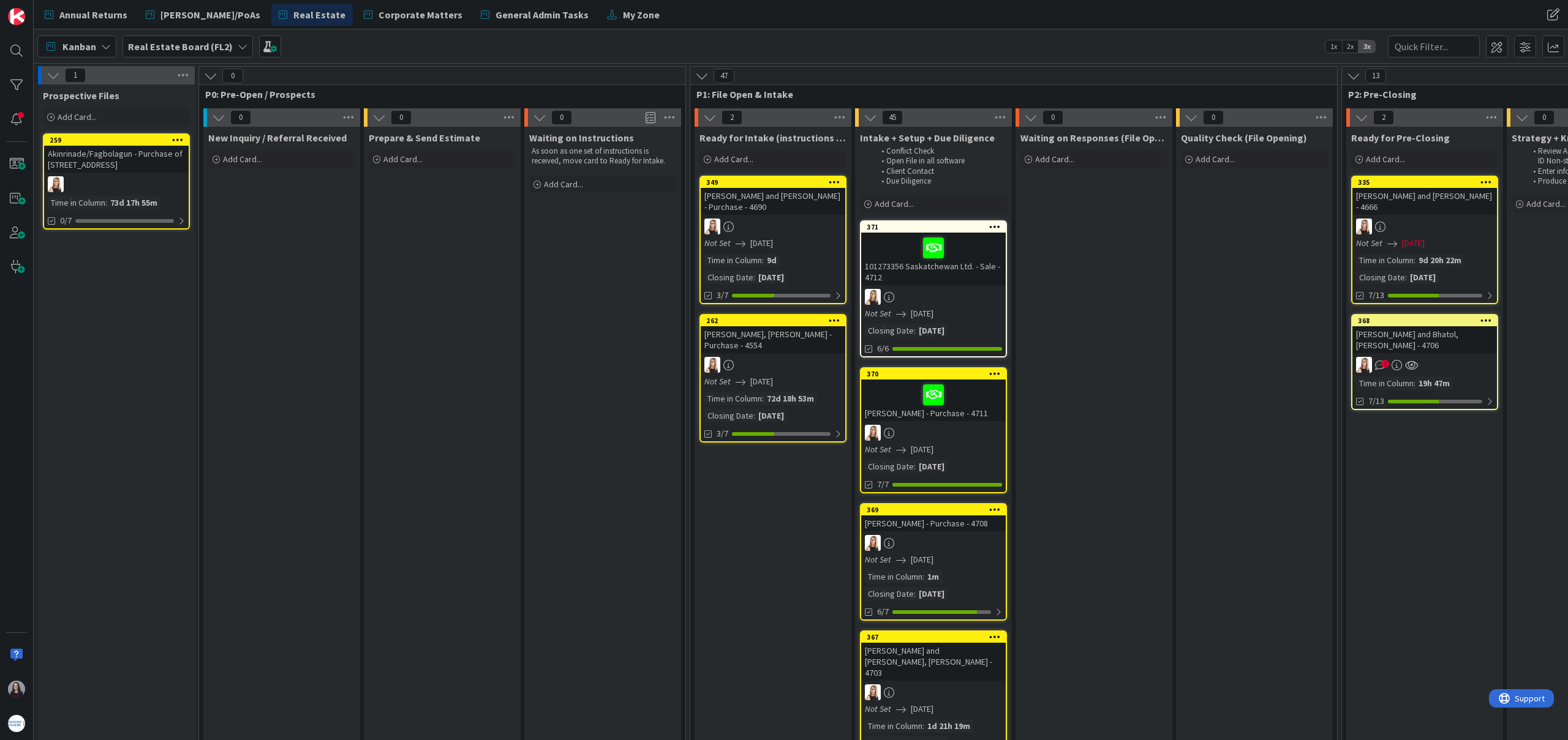
drag, startPoint x: 738, startPoint y: 180, endPoint x: 600, endPoint y: 735, distance: 571.9
click at [623, 14] on span "My Zone" at bounding box center [641, 15] width 37 height 15
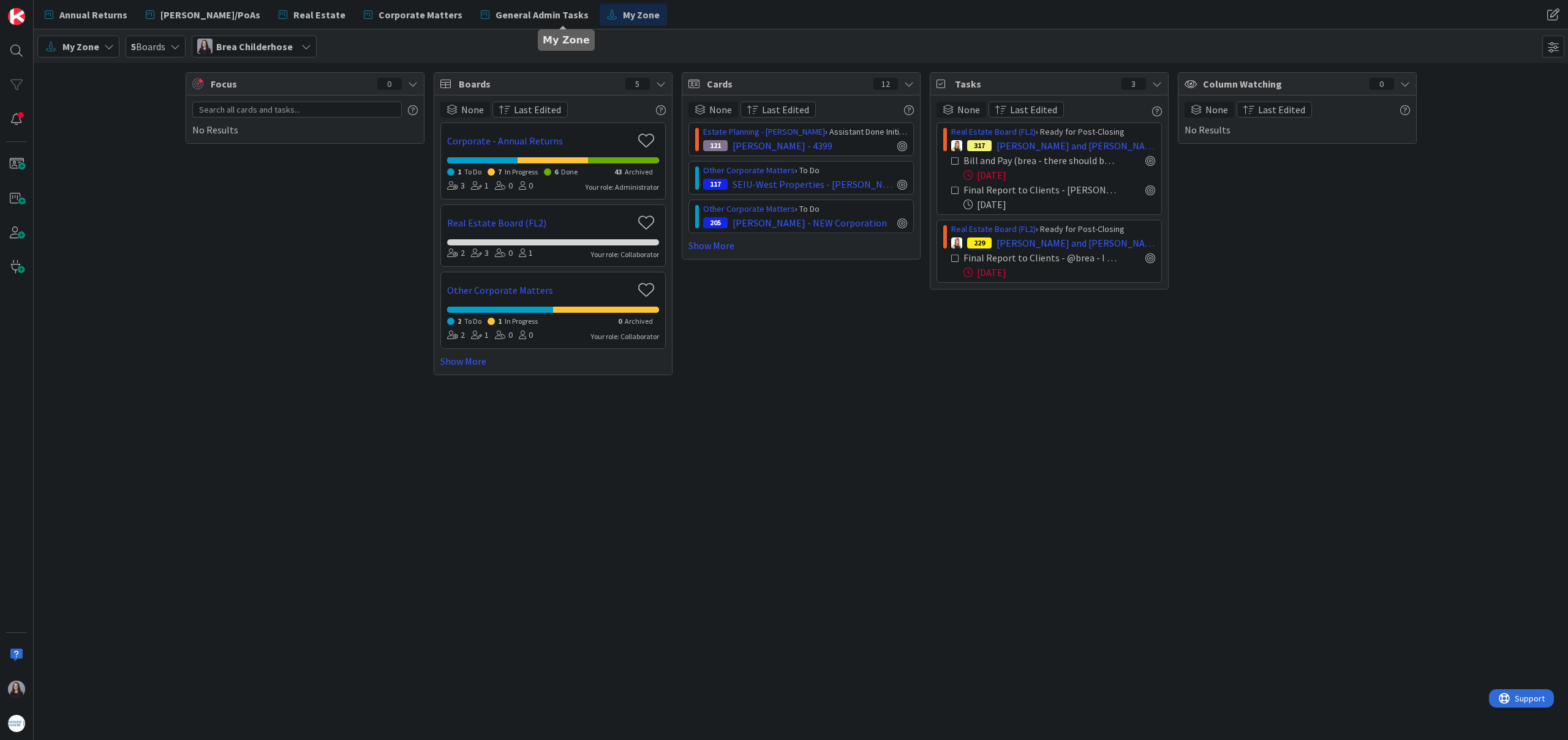
click at [954, 158] on icon at bounding box center [955, 161] width 9 height 9
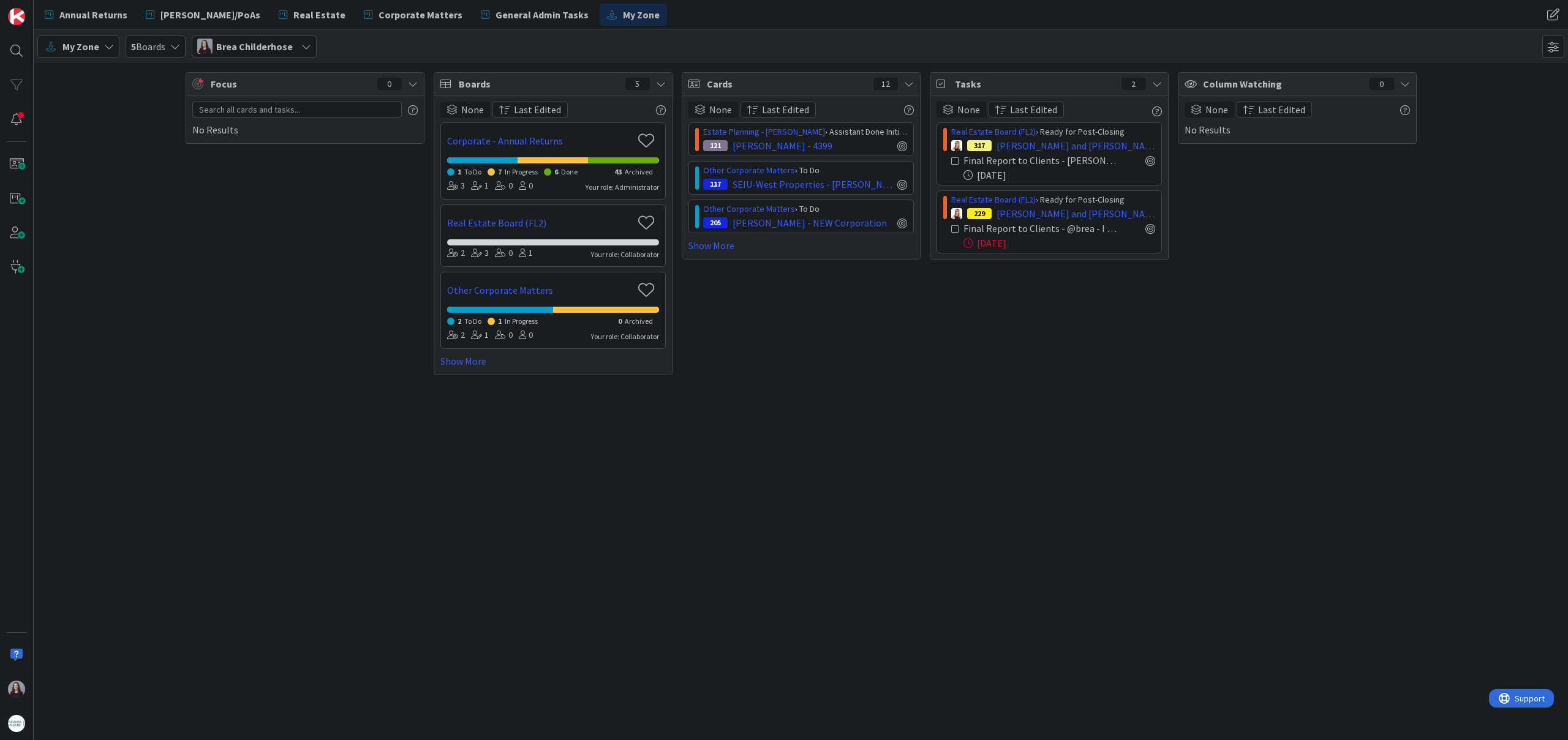
click at [954, 161] on icon at bounding box center [955, 161] width 9 height 9
click at [1105, 287] on div "Tasks 1 None Last Edited Real Estate Board (FL2) › Ready for Post-Closing 229 […" at bounding box center [1049, 223] width 239 height 303
